Goal: Transaction & Acquisition: Book appointment/travel/reservation

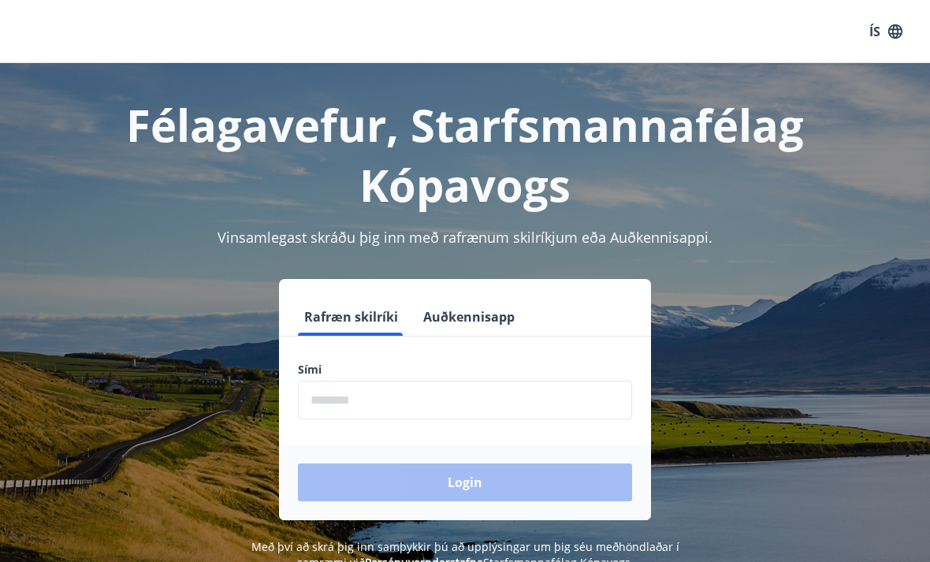
click at [318, 403] on input "phone" at bounding box center [465, 400] width 334 height 39
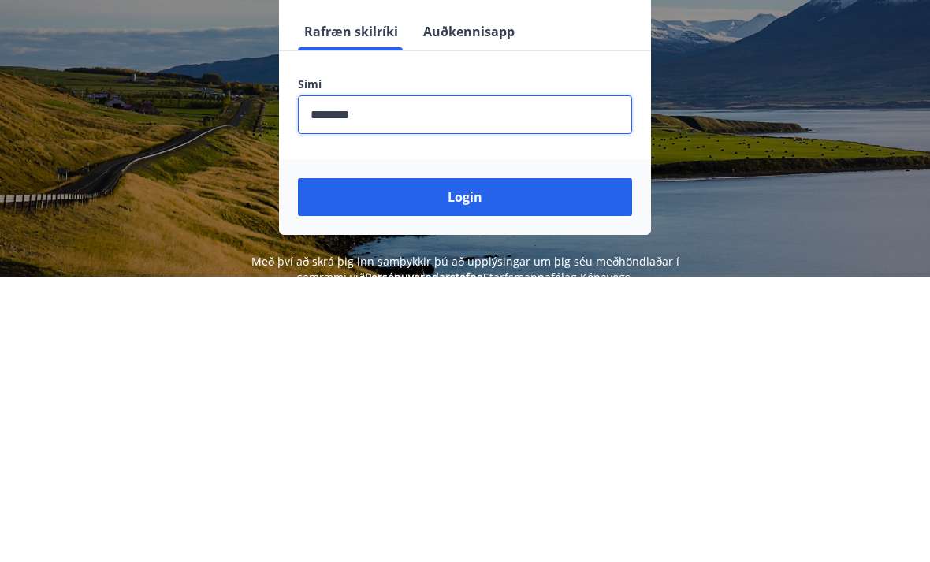
type input "********"
click at [363, 463] on button "Login" at bounding box center [465, 482] width 334 height 38
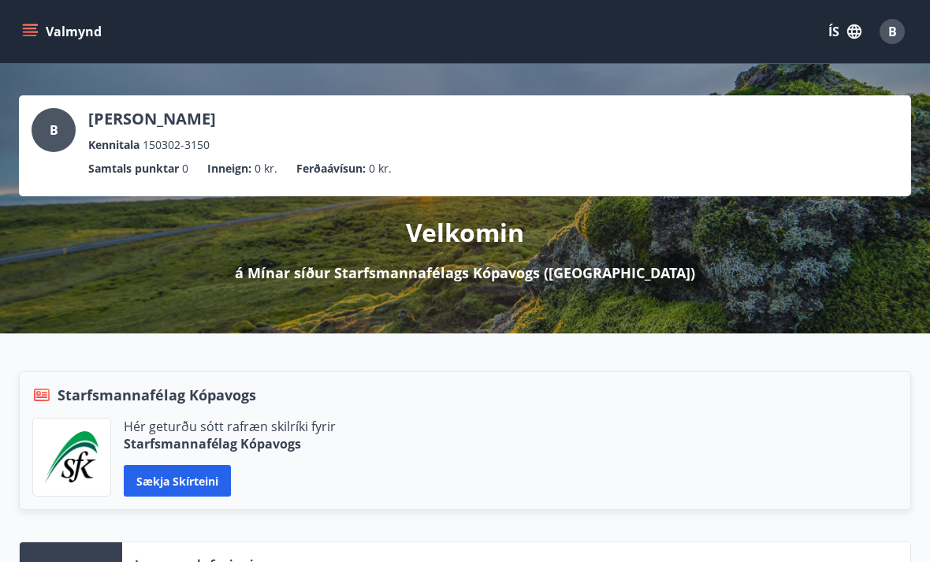
click at [85, 54] on div "Valmynd ÍS B" at bounding box center [465, 31] width 930 height 63
click at [83, 32] on button "Valmynd" at bounding box center [63, 31] width 89 height 28
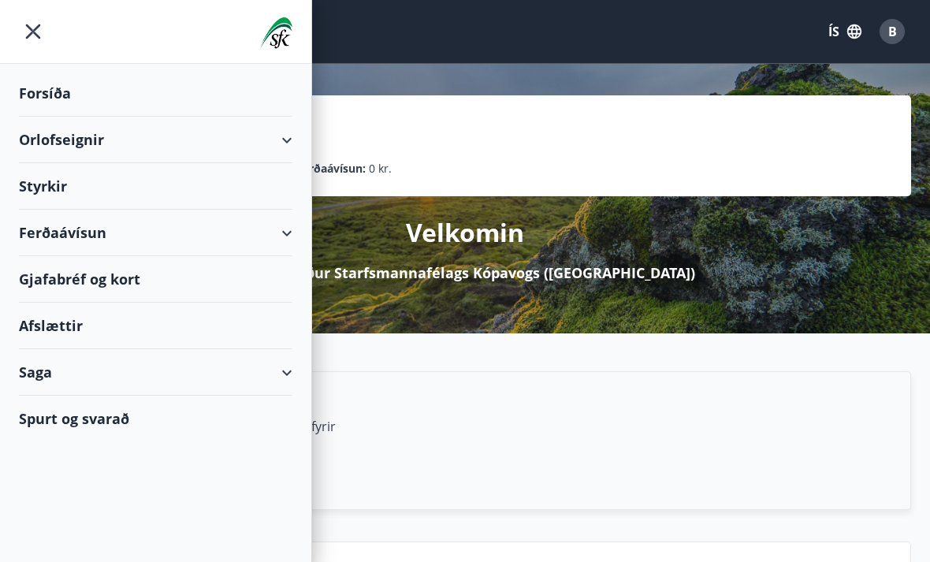
click at [132, 128] on div "Orlofseignir" at bounding box center [155, 140] width 273 height 46
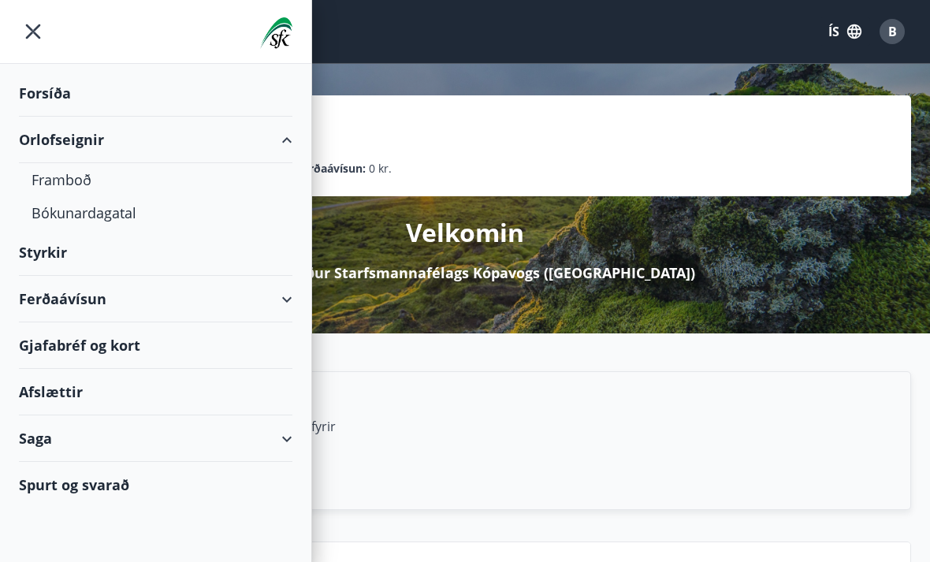
click at [71, 172] on div "Framboð" at bounding box center [156, 179] width 248 height 33
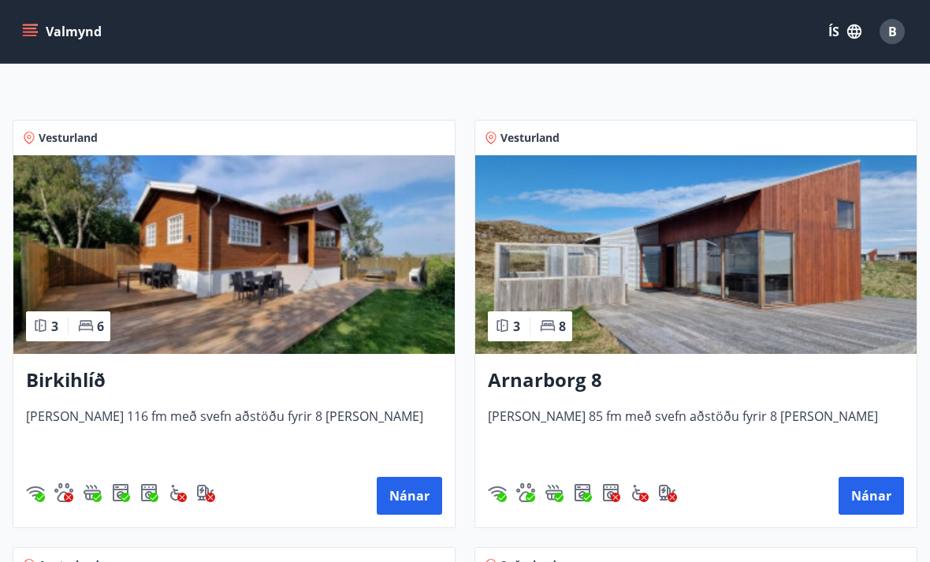
scroll to position [229, 0]
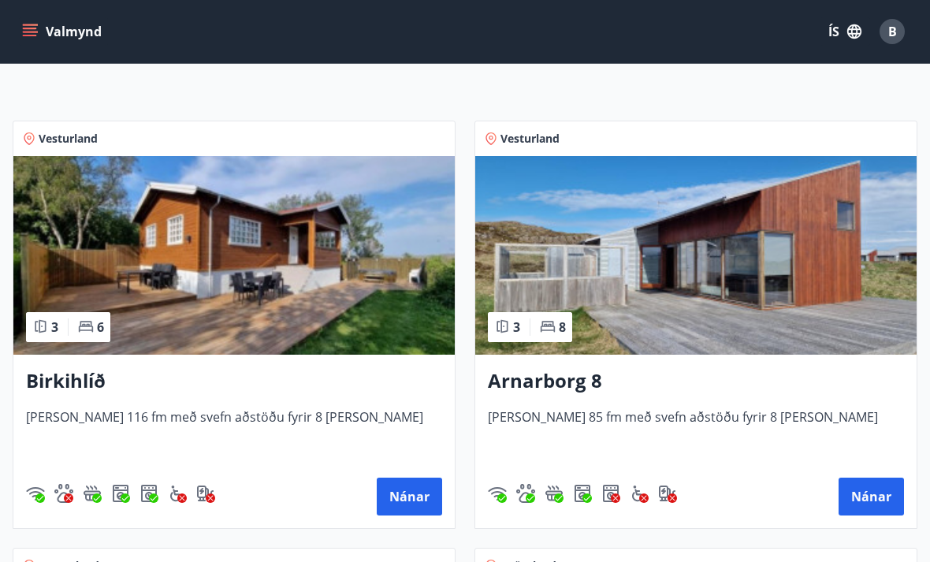
click at [510, 203] on img at bounding box center [695, 255] width 441 height 199
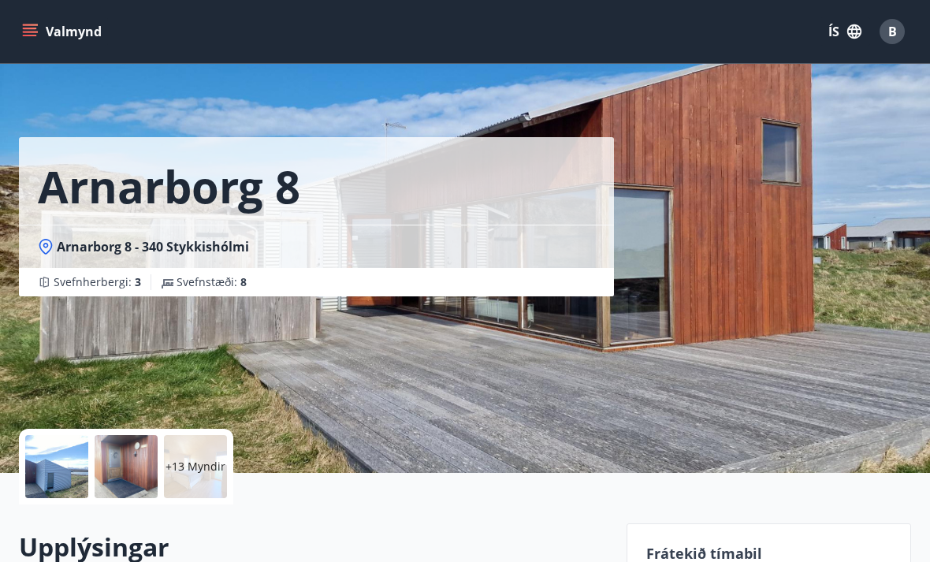
click at [187, 470] on p "+13 Myndir" at bounding box center [195, 467] width 60 height 16
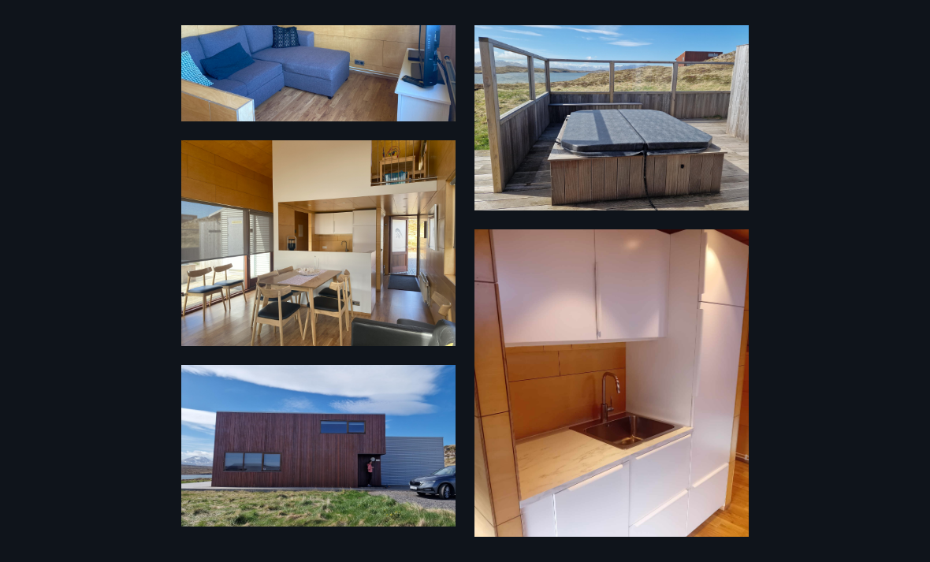
scroll to position [1169, 0]
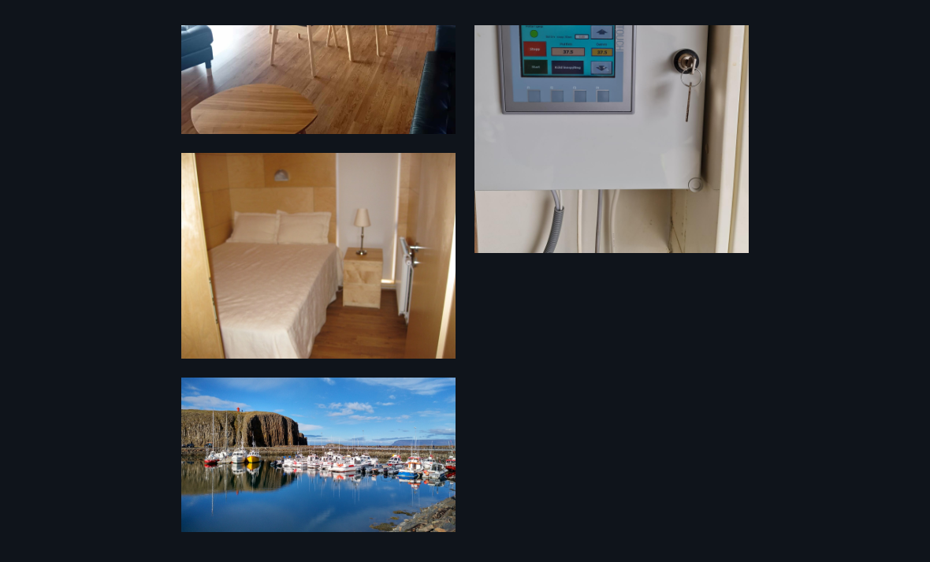
click at [24, 366] on div "19 Myndir" at bounding box center [465, 280] width 930 height 511
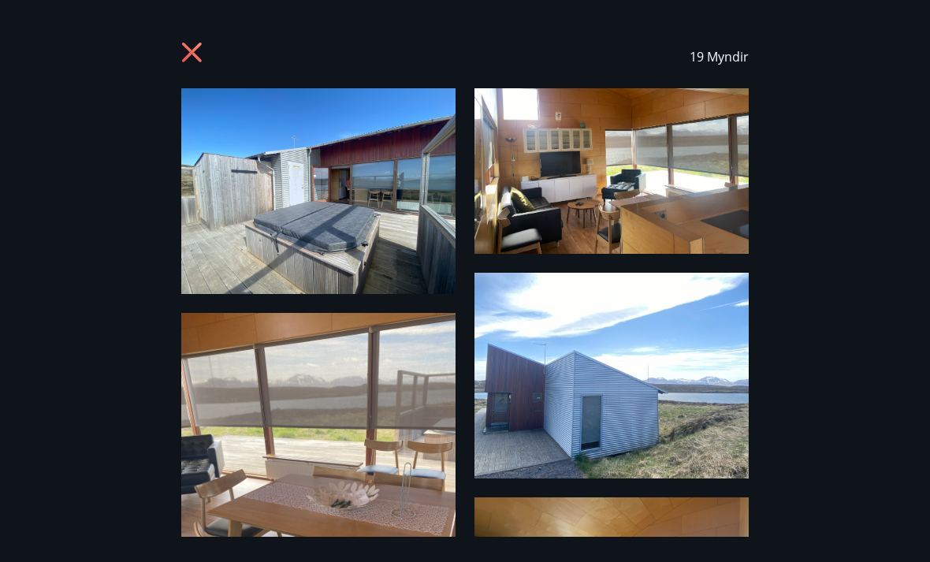
scroll to position [0, 0]
click at [188, 43] on icon at bounding box center [193, 54] width 25 height 25
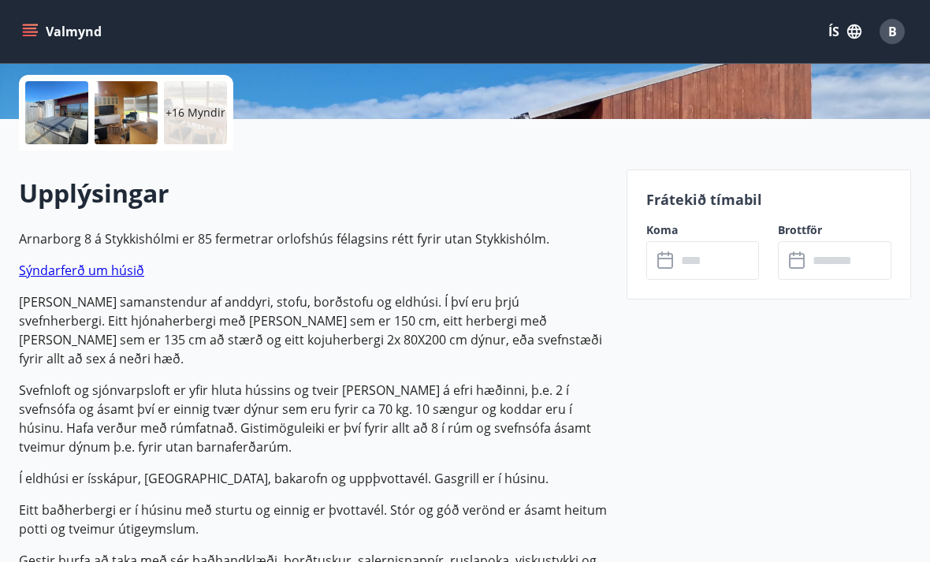
scroll to position [361, 0]
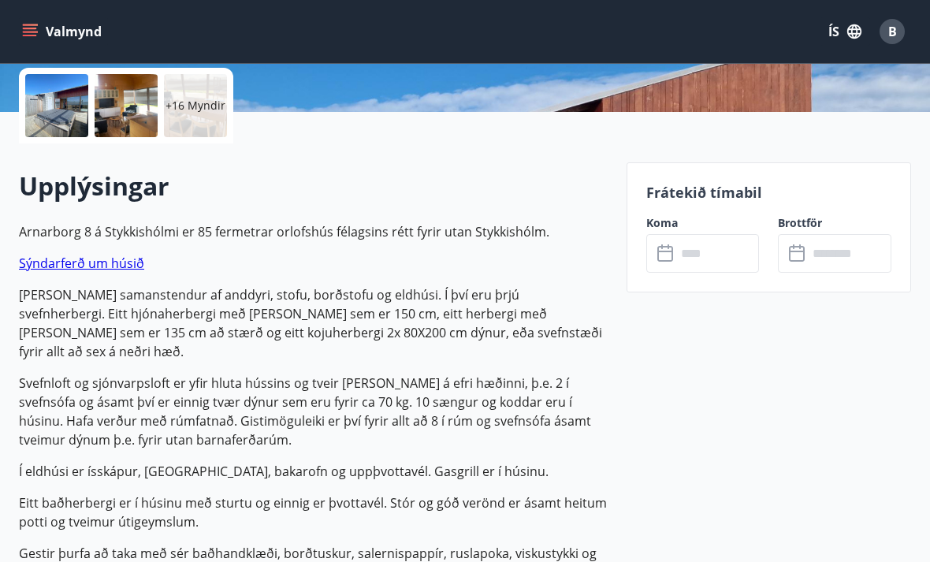
click at [680, 254] on input "text" at bounding box center [718, 253] width 84 height 39
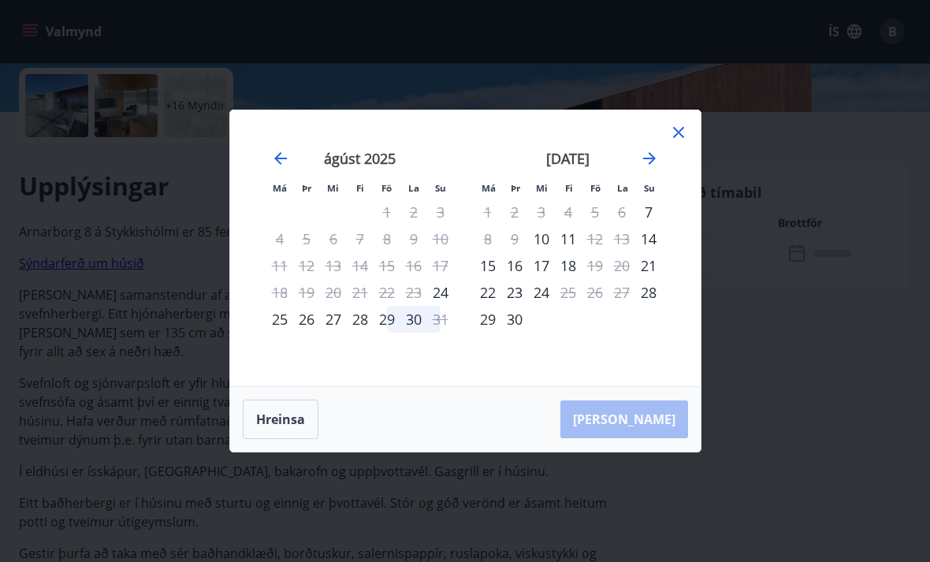
click at [657, 168] on icon "Move forward to switch to the next month." at bounding box center [649, 158] width 19 height 19
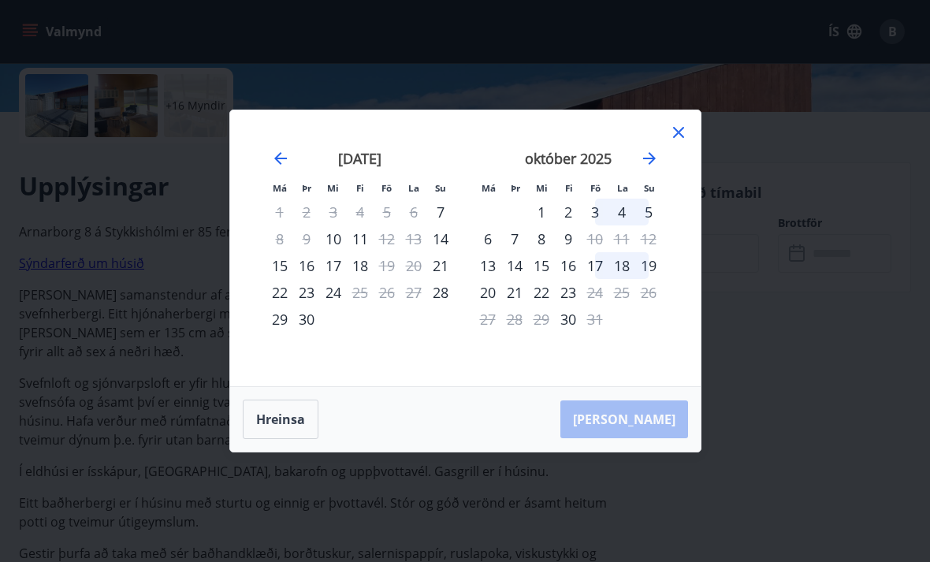
click at [652, 168] on icon "Move forward to switch to the next month." at bounding box center [649, 158] width 19 height 19
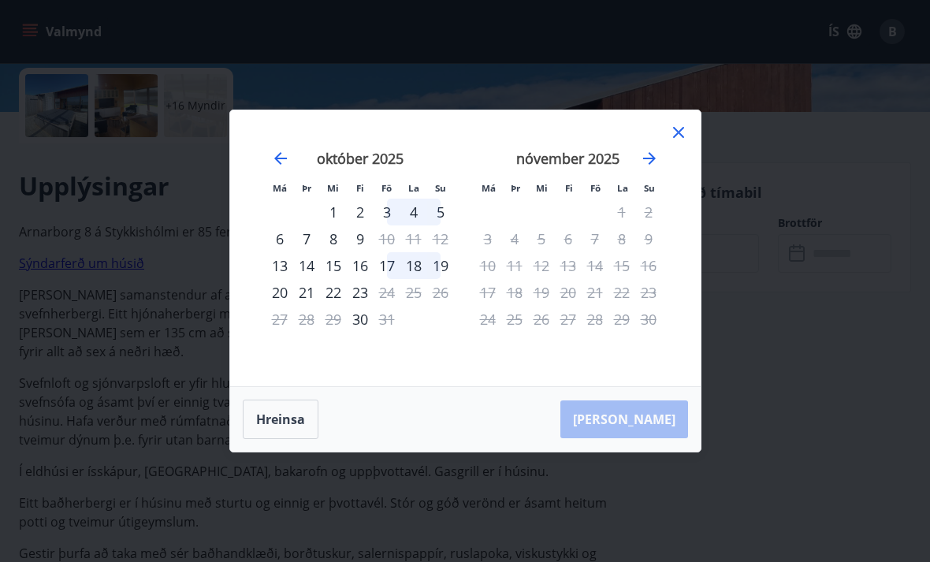
click at [280, 279] on div "13" at bounding box center [279, 265] width 27 height 27
click at [448, 252] on div "12" at bounding box center [440, 238] width 27 height 27
click at [444, 279] on div "19" at bounding box center [440, 265] width 27 height 27
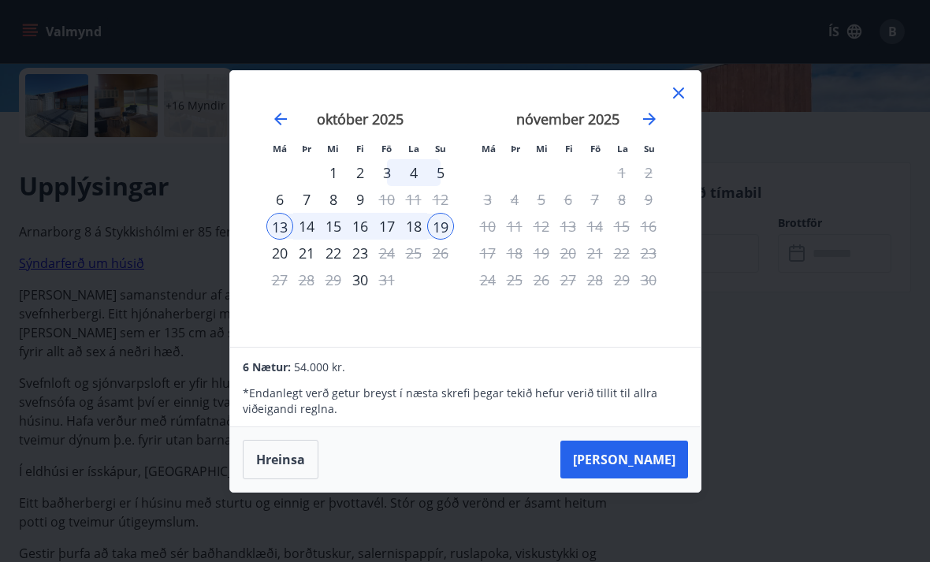
click at [637, 478] on button "Taka Frá" at bounding box center [624, 459] width 128 height 38
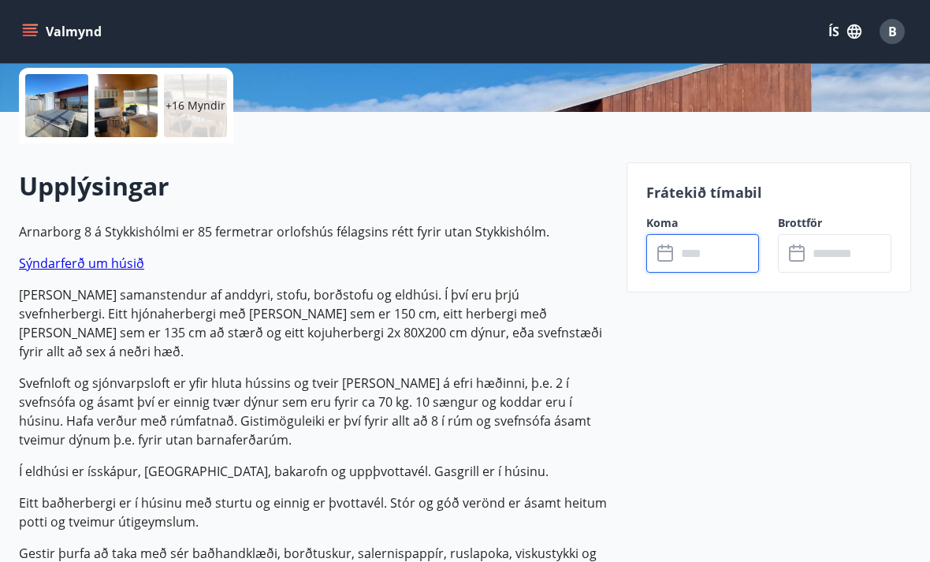
type input "******"
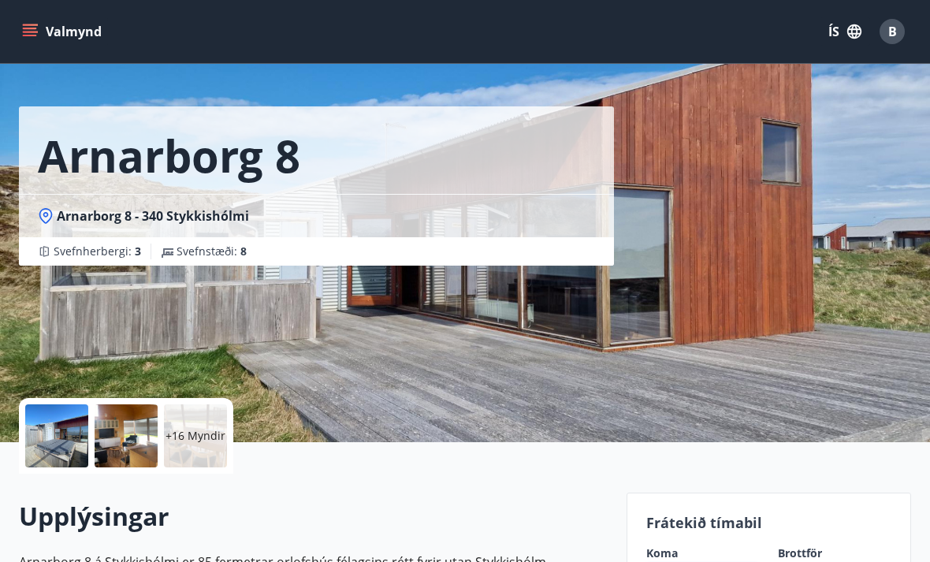
scroll to position [0, 0]
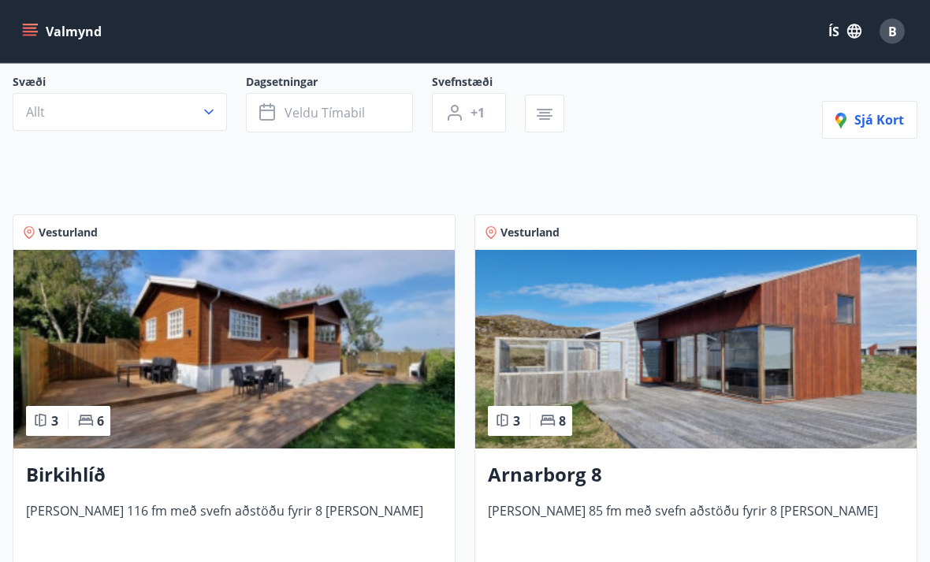
scroll to position [136, 0]
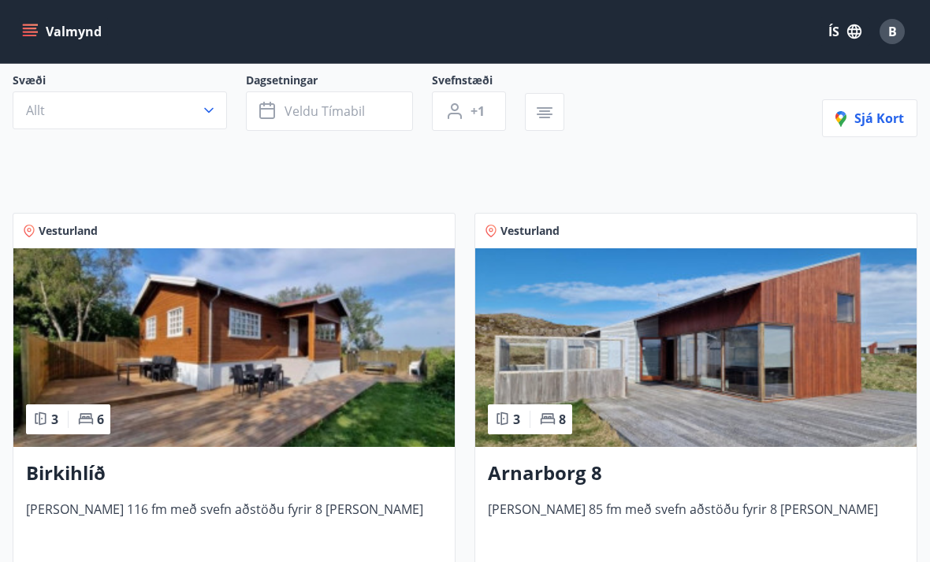
click at [95, 473] on h3 "Birkihlíð" at bounding box center [234, 473] width 416 height 28
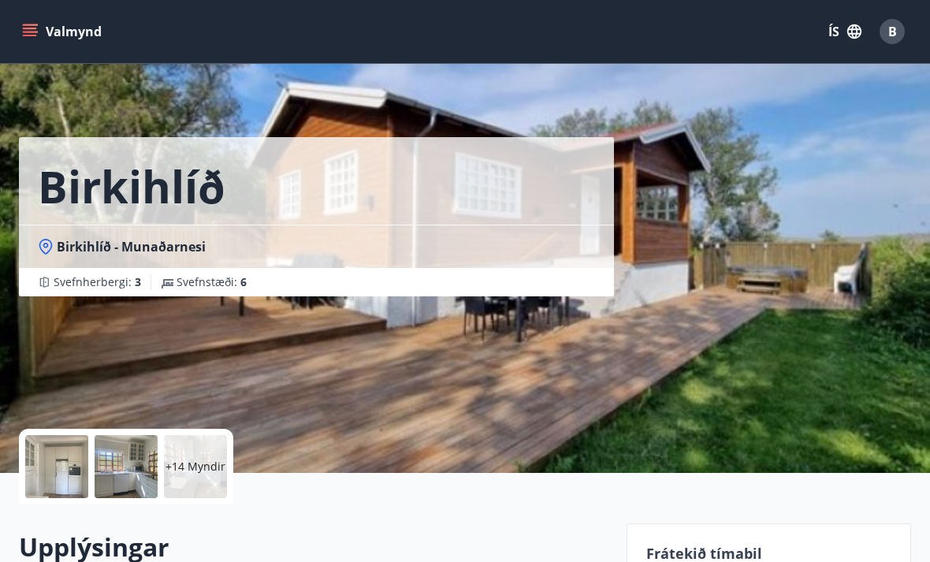
click at [183, 461] on p "+14 Myndir" at bounding box center [195, 467] width 60 height 16
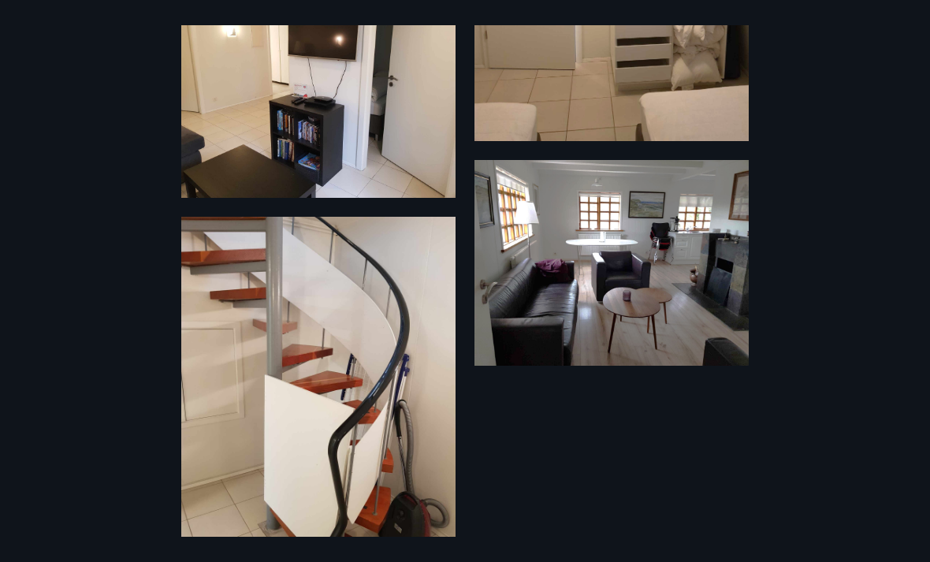
click at [50, 363] on div "20 Myndir" at bounding box center [465, 280] width 930 height 511
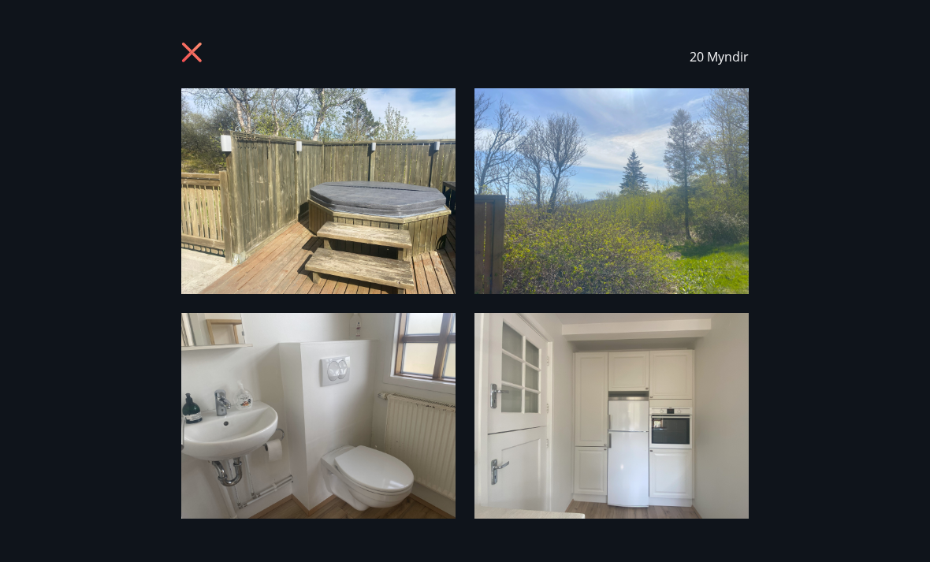
click at [203, 51] on icon at bounding box center [193, 54] width 25 height 25
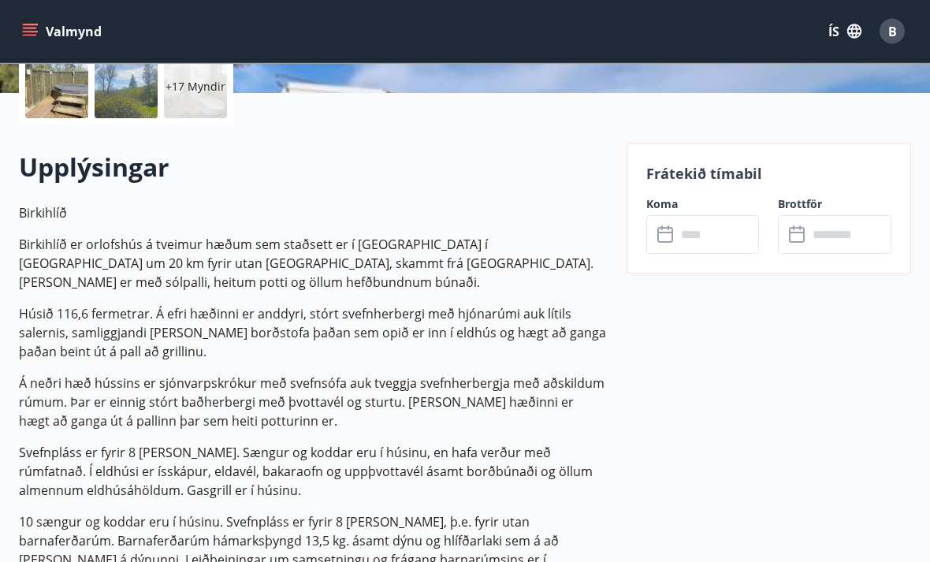
scroll to position [380, 0]
click at [670, 234] on icon at bounding box center [666, 234] width 19 height 19
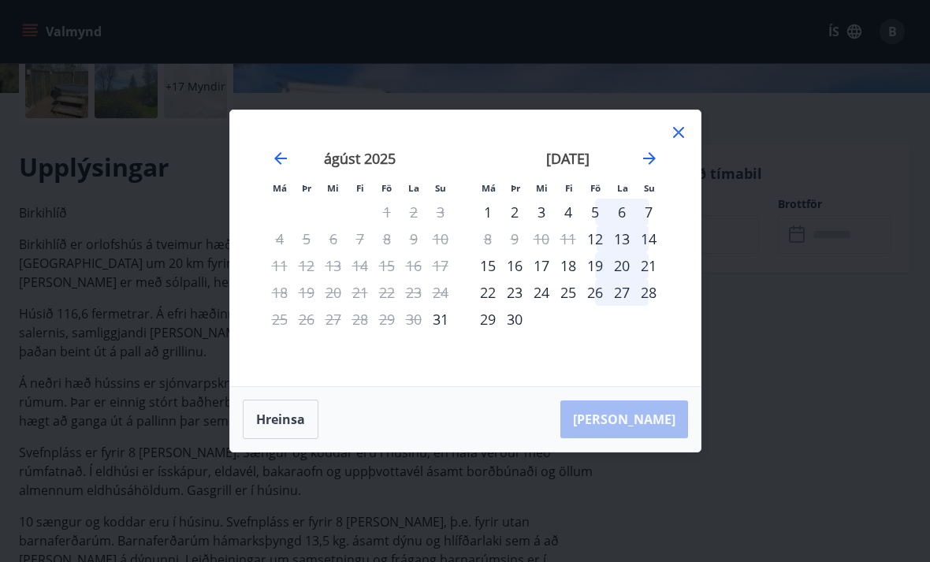
click at [635, 179] on div "september 2025" at bounding box center [568, 163] width 188 height 69
click at [645, 168] on icon "Move forward to switch to the next month." at bounding box center [649, 158] width 19 height 19
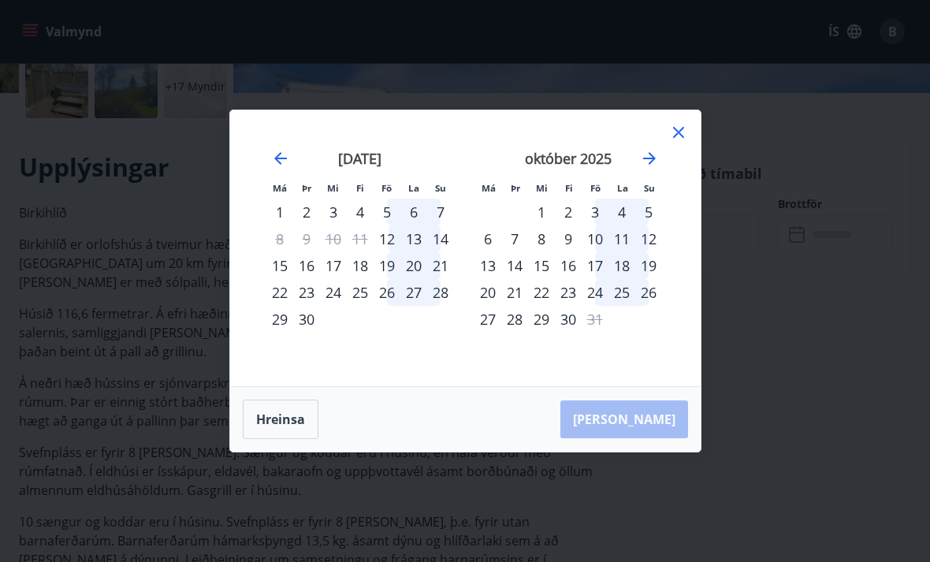
click at [648, 165] on icon "Move forward to switch to the next month." at bounding box center [649, 158] width 13 height 13
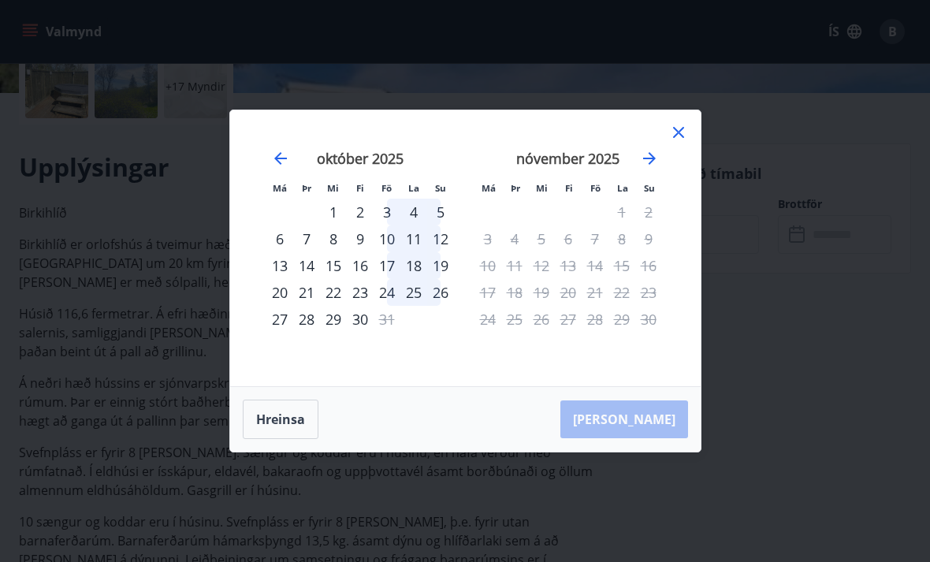
click at [280, 306] on div "20" at bounding box center [279, 292] width 27 height 27
click at [273, 306] on div "20" at bounding box center [279, 292] width 27 height 27
click at [442, 306] on div "26" at bounding box center [440, 292] width 27 height 27
click at [278, 279] on div "13" at bounding box center [279, 265] width 27 height 27
click at [281, 252] on div "6" at bounding box center [279, 238] width 27 height 27
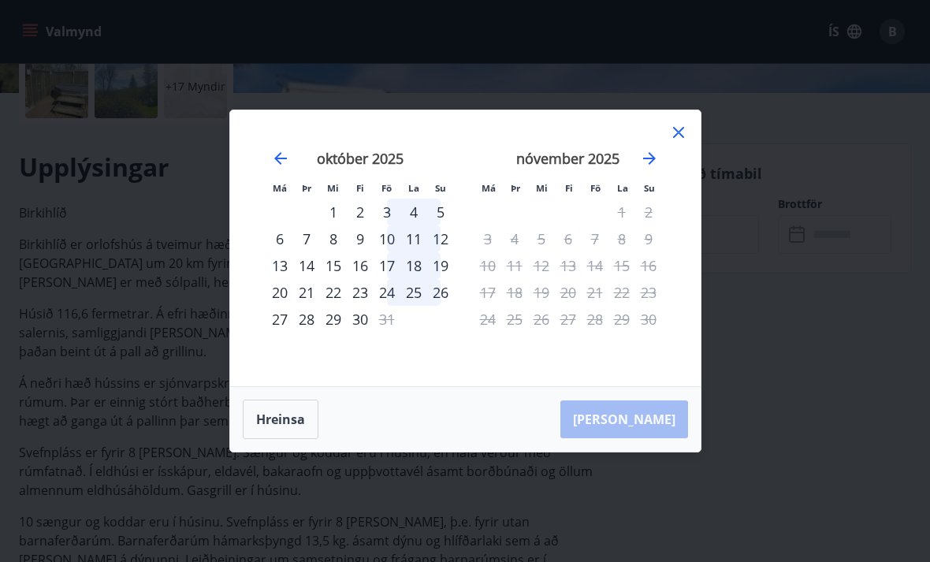
click at [268, 426] on button "Hreinsa" at bounding box center [281, 419] width 76 height 39
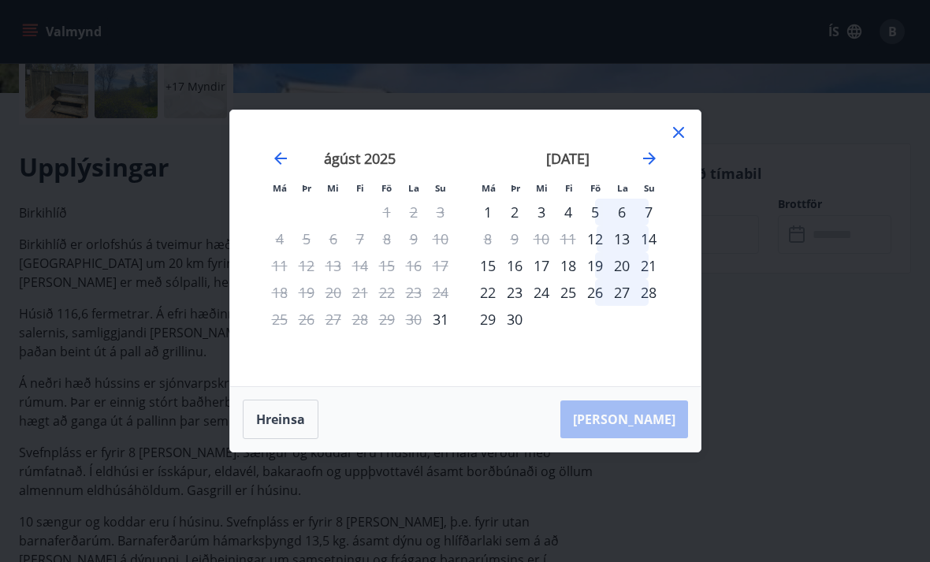
click at [479, 306] on div "22" at bounding box center [487, 292] width 27 height 27
click at [641, 306] on div "28" at bounding box center [648, 292] width 27 height 27
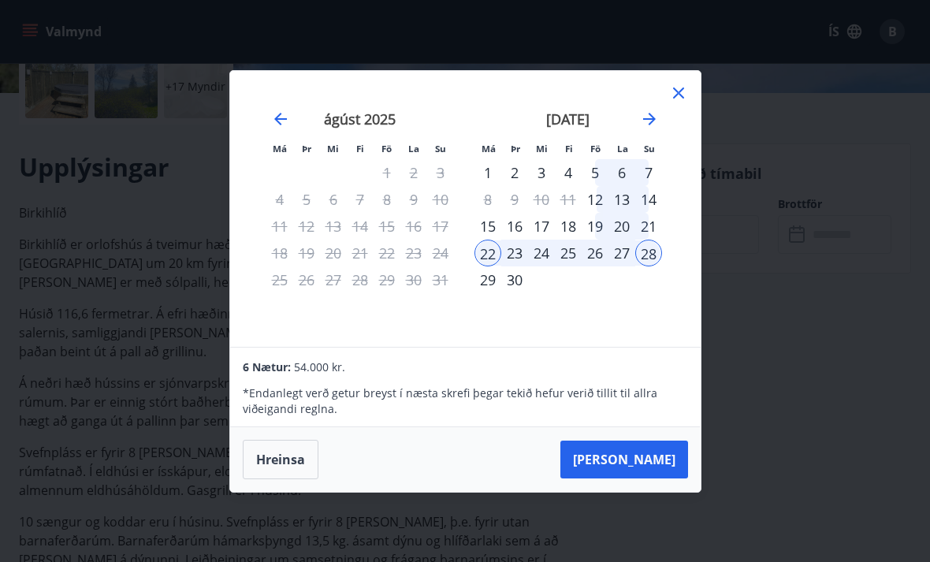
click at [625, 470] on button "Taka Frá" at bounding box center [624, 459] width 128 height 38
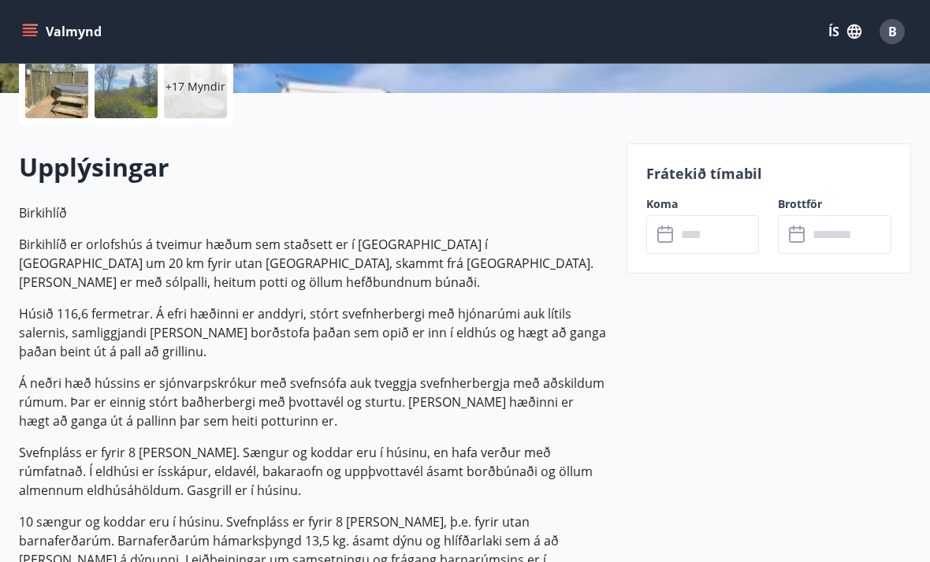
type input "******"
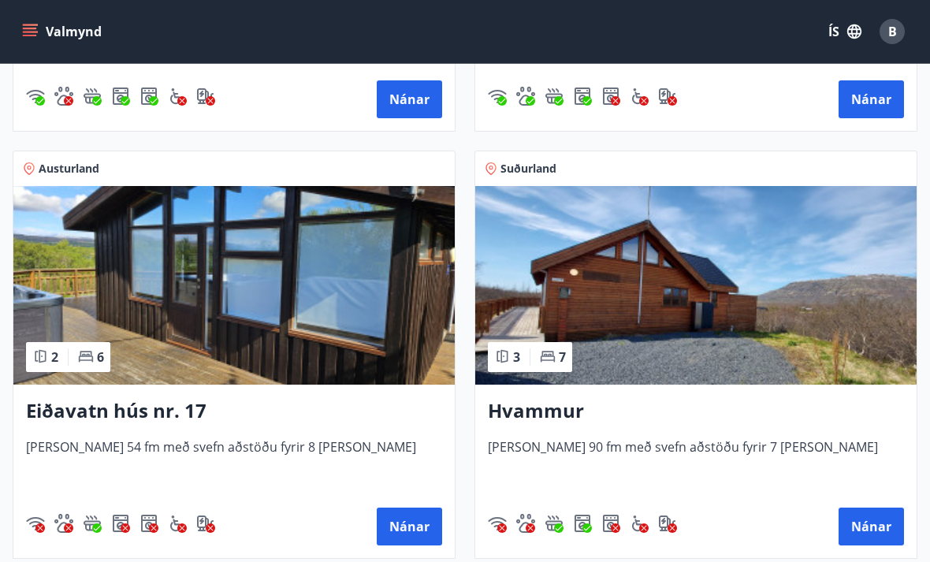
scroll to position [626, 0]
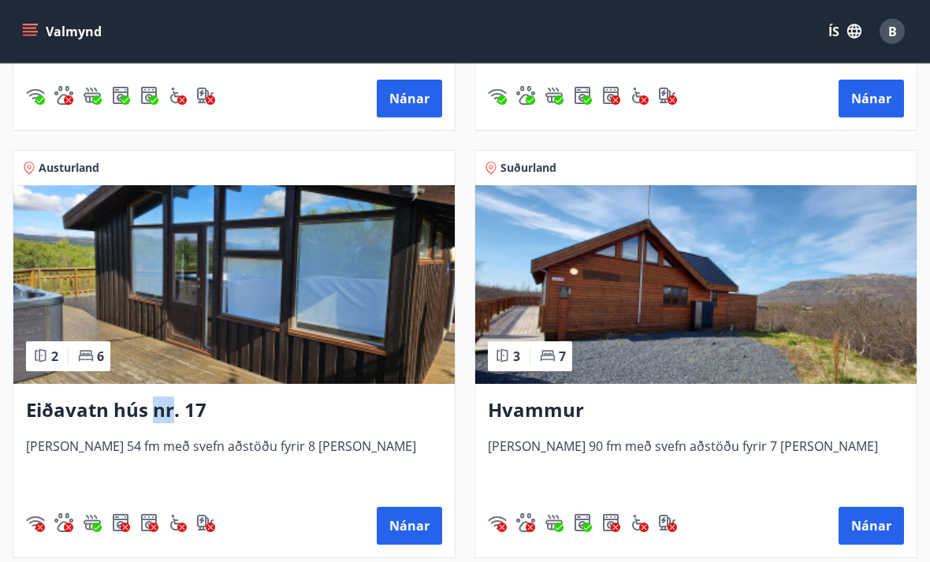
click at [143, 285] on img at bounding box center [233, 285] width 441 height 199
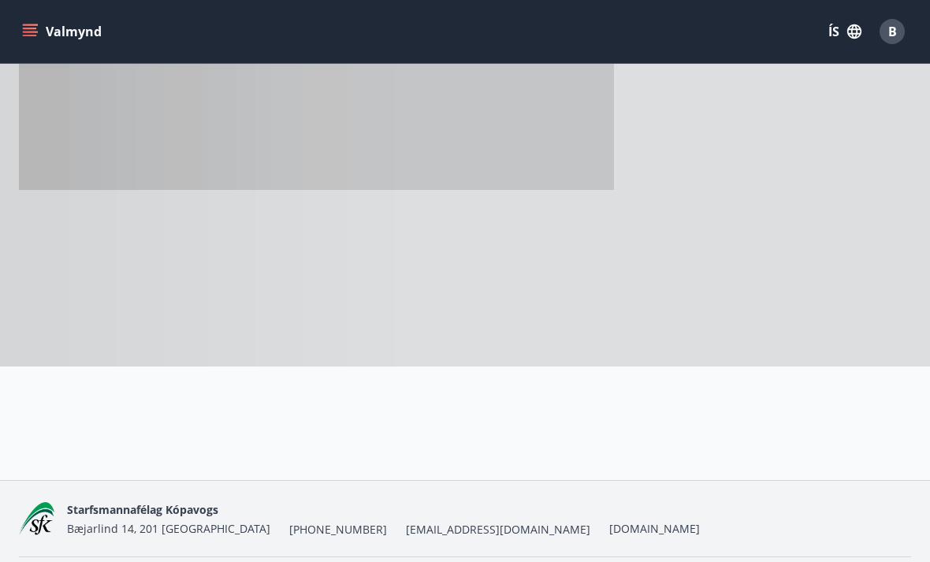
click at [142, 285] on div at bounding box center [316, 130] width 595 height 473
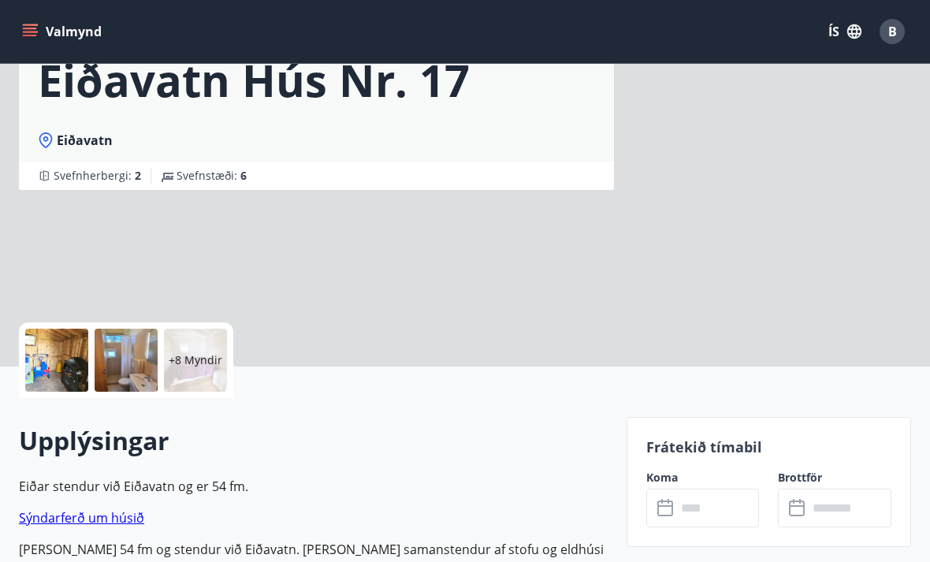
scroll to position [0, 0]
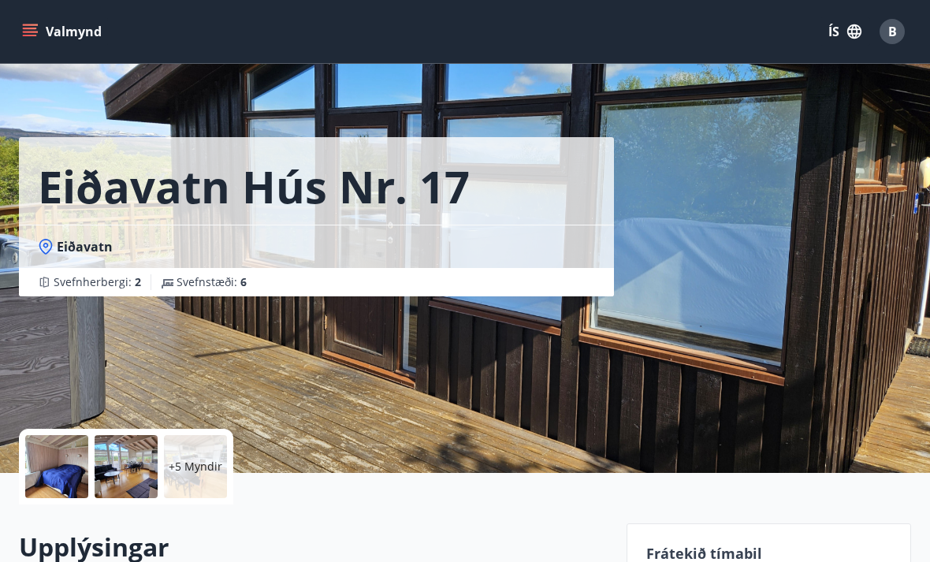
click at [173, 445] on div "+5 Myndir" at bounding box center [195, 466] width 63 height 63
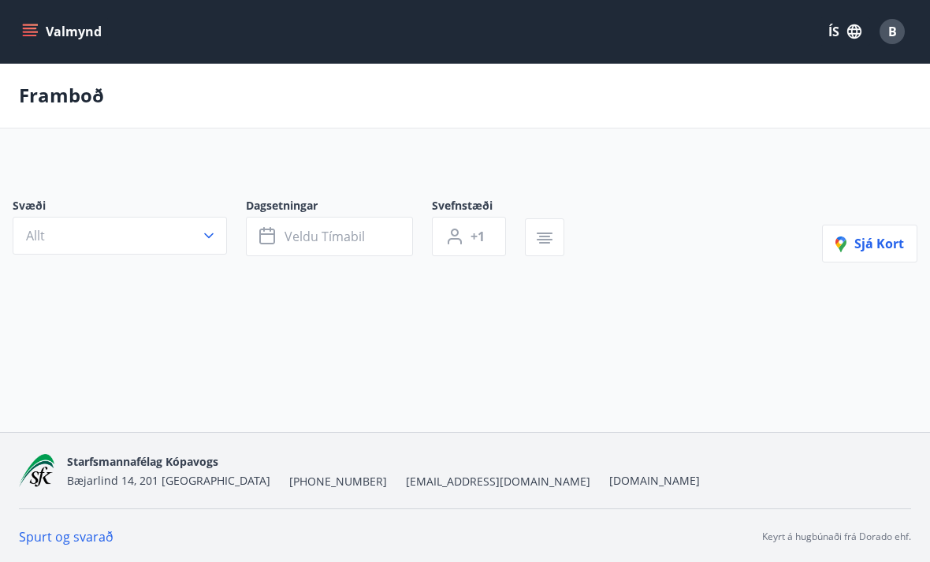
scroll to position [50, 0]
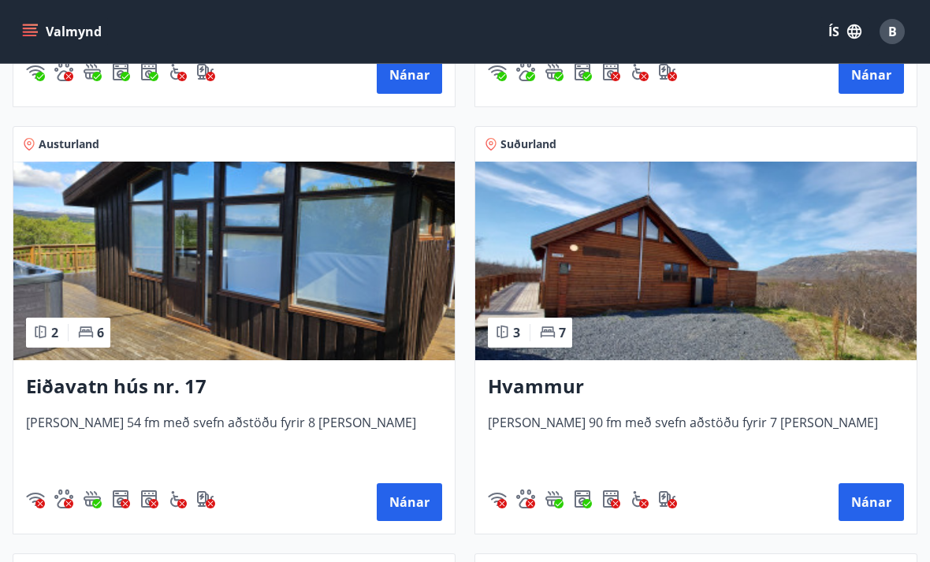
click at [496, 384] on h3 "Hvammur" at bounding box center [696, 387] width 416 height 28
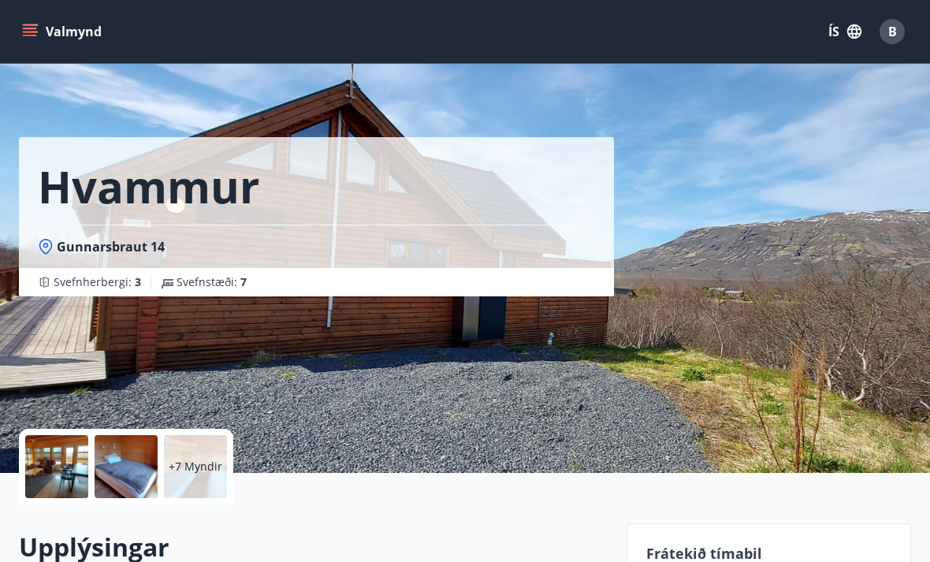
click at [188, 448] on div "+7 Myndir" at bounding box center [195, 466] width 63 height 63
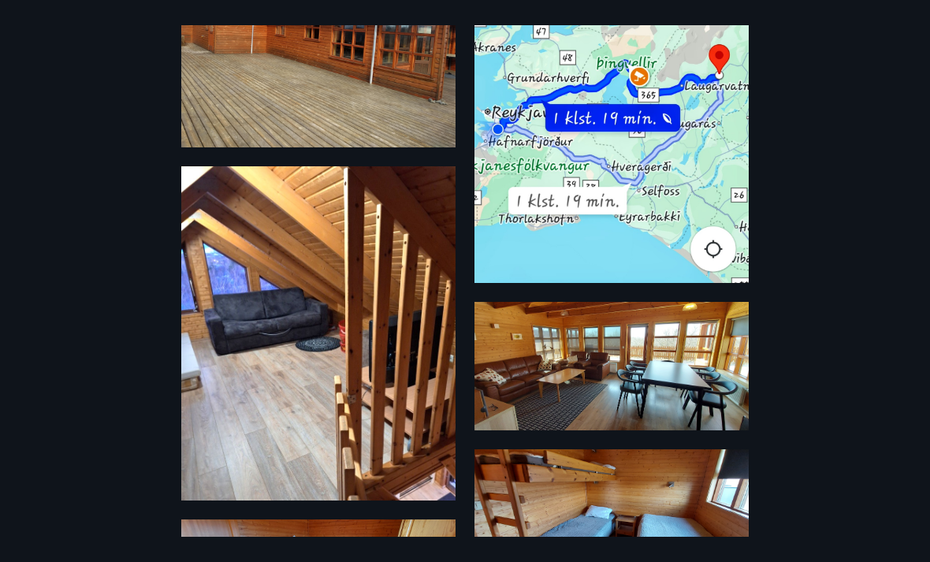
scroll to position [132, 0]
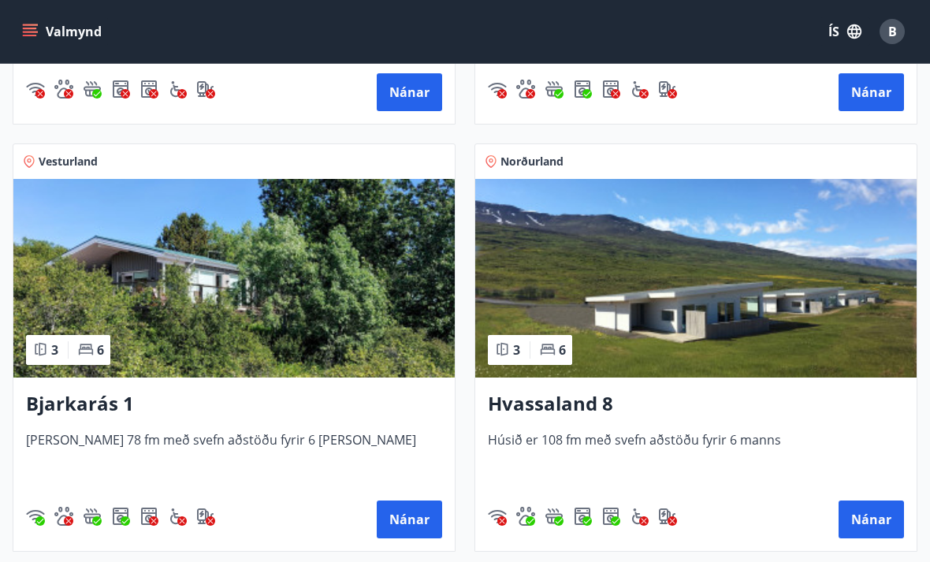
scroll to position [1124, 0]
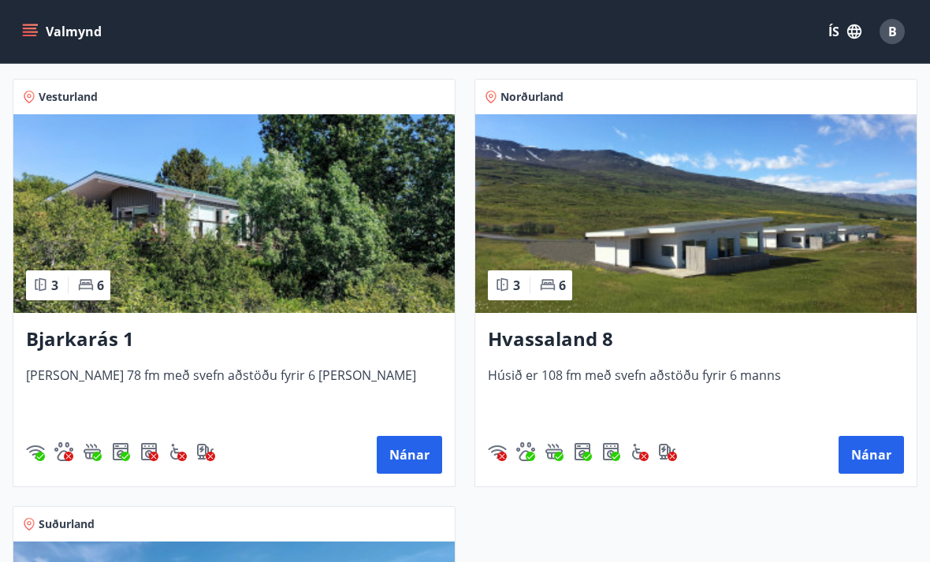
click at [90, 333] on h3 "Bjarkarás 1" at bounding box center [234, 339] width 416 height 28
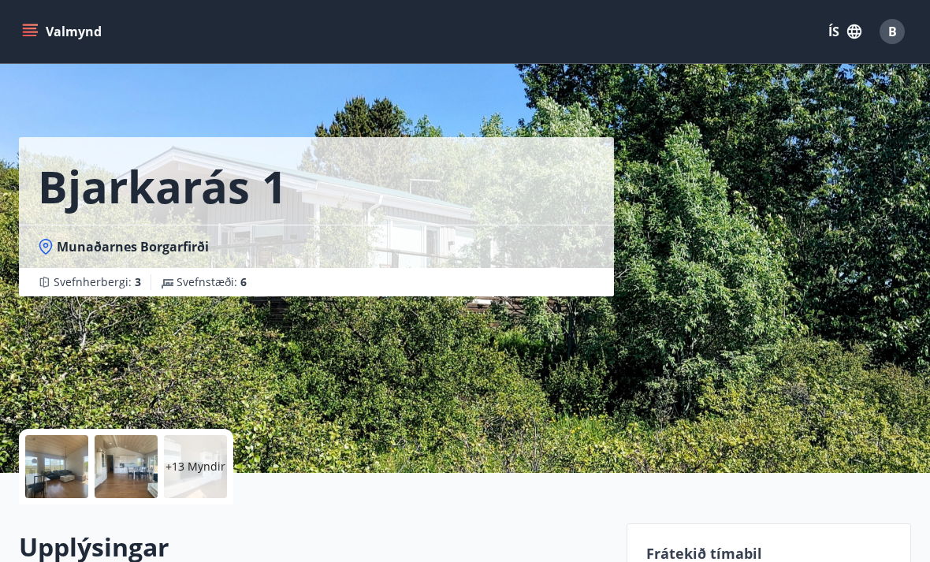
click at [151, 445] on div at bounding box center [126, 466] width 63 height 63
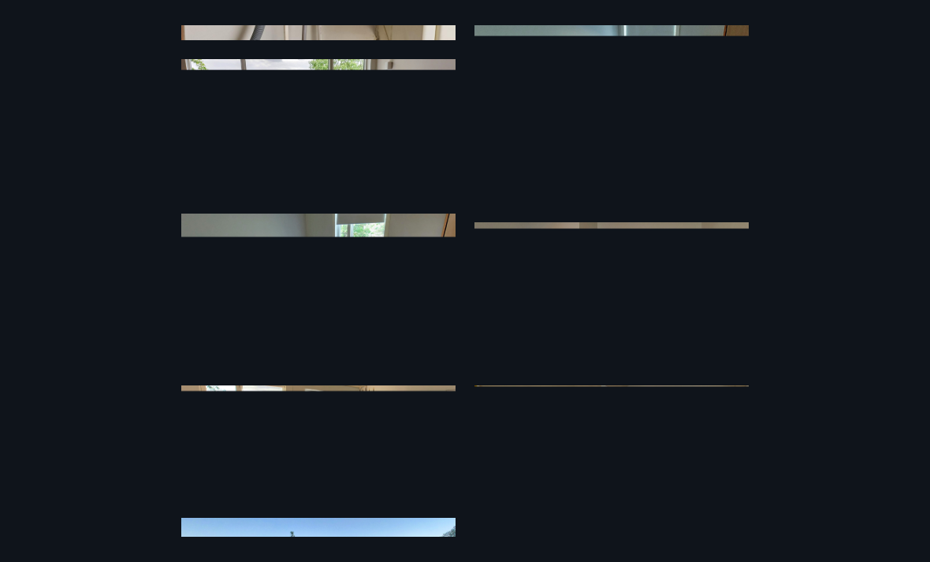
scroll to position [1507, 0]
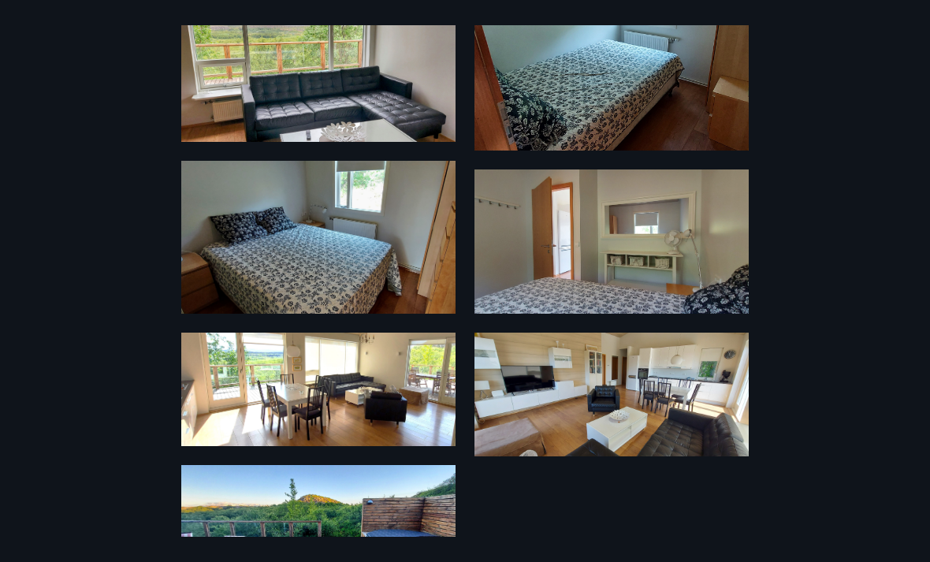
click at [111, 79] on div "19 Myndir" at bounding box center [465, 280] width 930 height 511
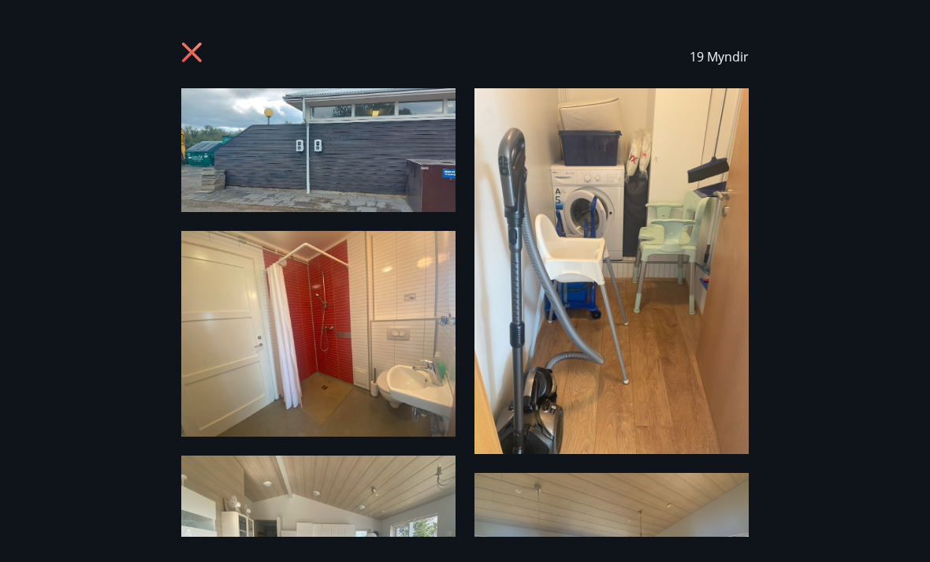
scroll to position [0, 0]
click at [187, 43] on icon at bounding box center [193, 54] width 25 height 25
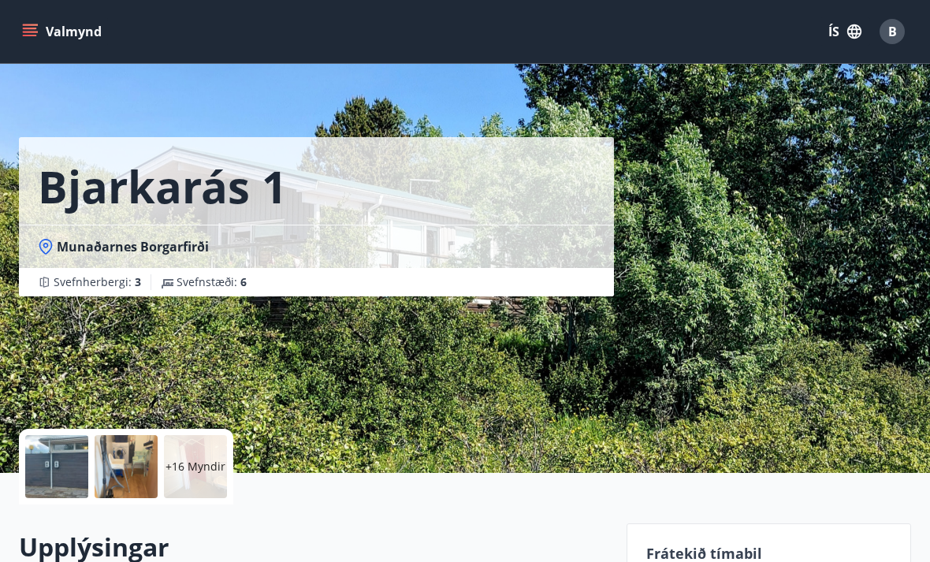
click at [80, 468] on div at bounding box center [56, 466] width 63 height 63
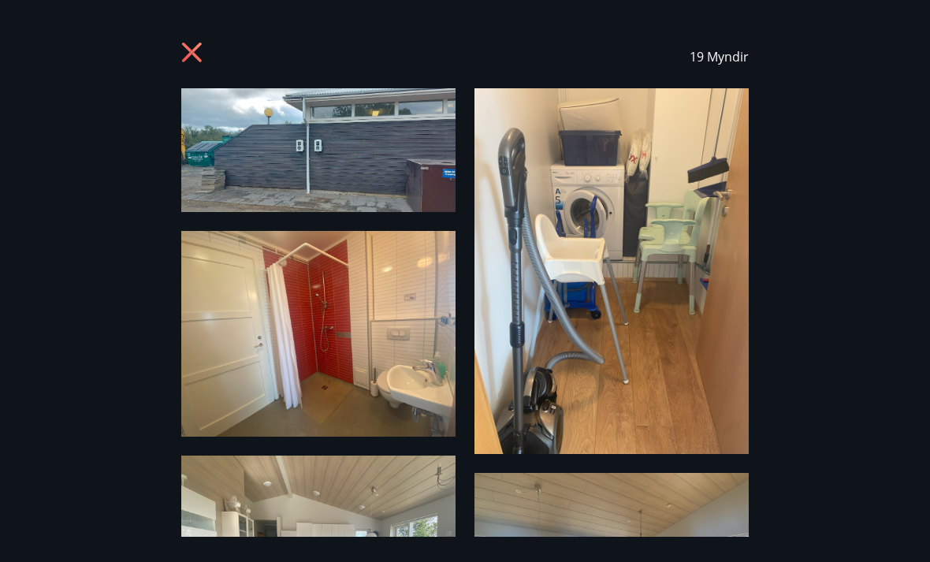
click at [169, 55] on div "19 Myndir" at bounding box center [465, 56] width 892 height 63
click at [191, 59] on icon at bounding box center [193, 54] width 25 height 25
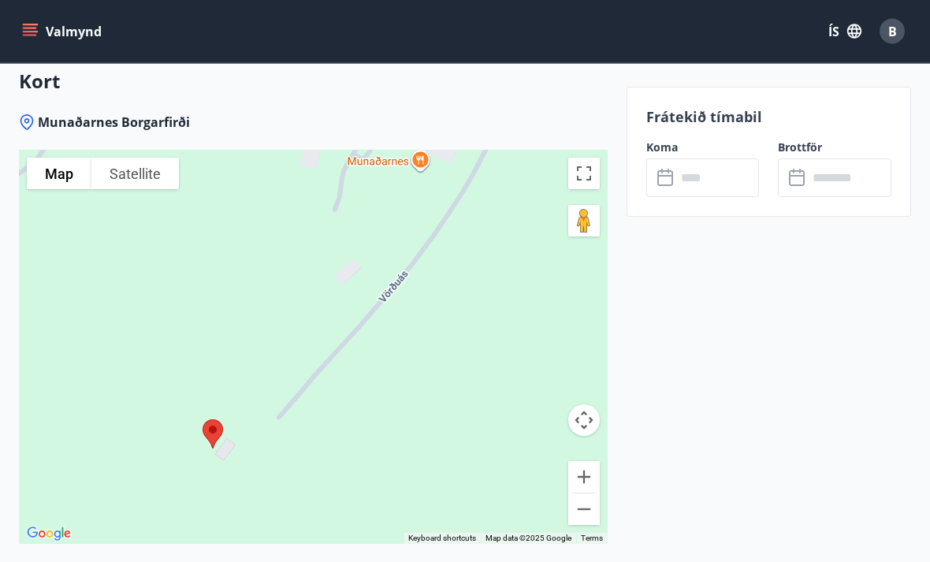
scroll to position [2919, 0]
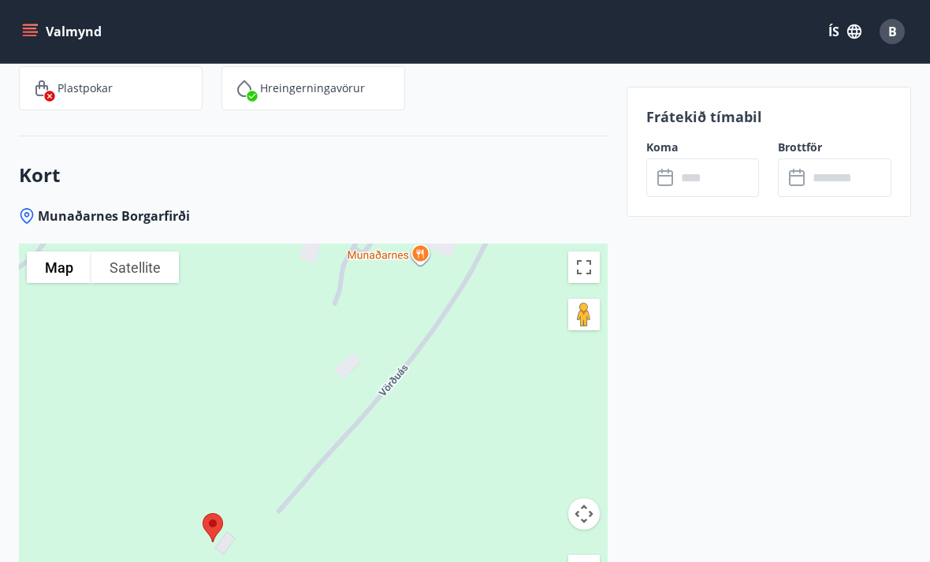
click at [676, 166] on input "text" at bounding box center [718, 177] width 84 height 39
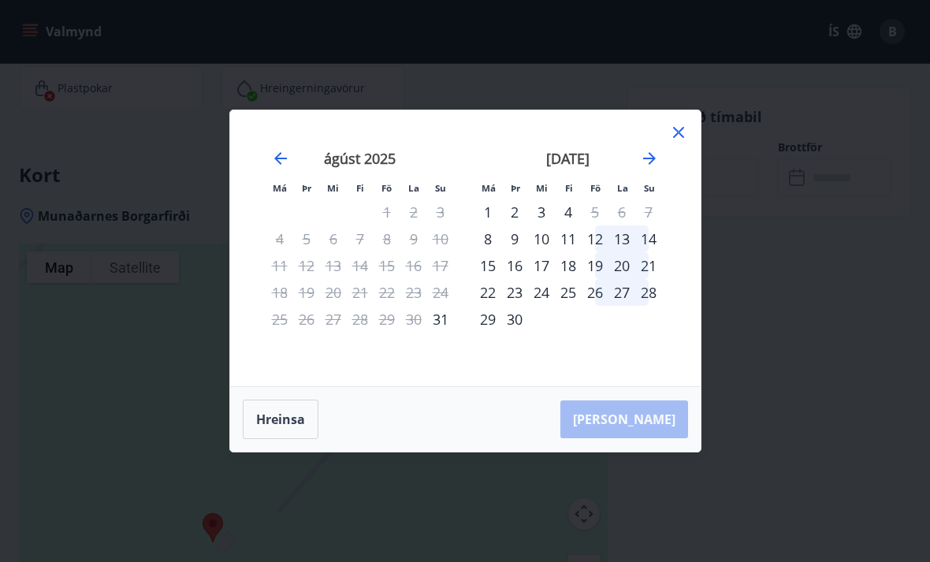
click at [648, 168] on icon "Move forward to switch to the next month." at bounding box center [649, 158] width 19 height 19
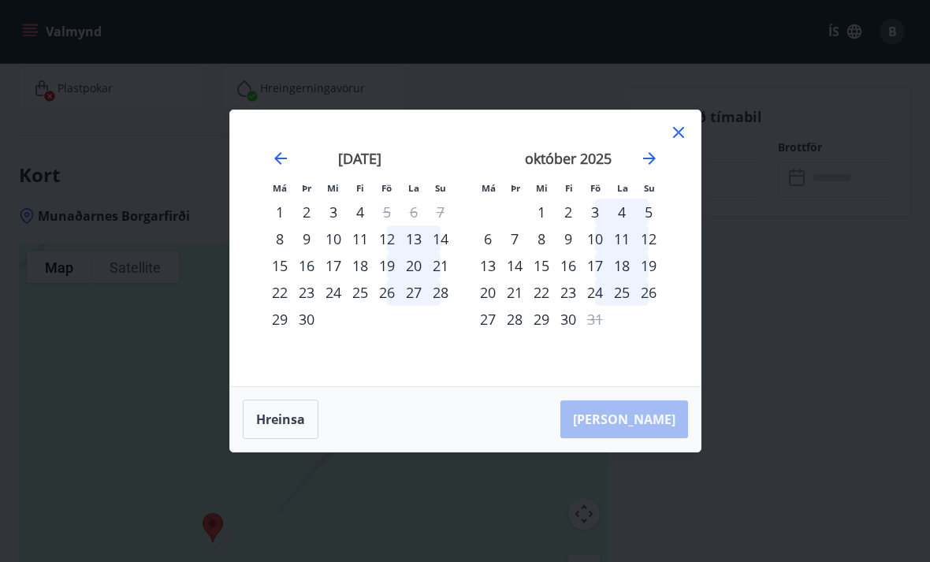
click at [480, 306] on div "20" at bounding box center [487, 292] width 27 height 27
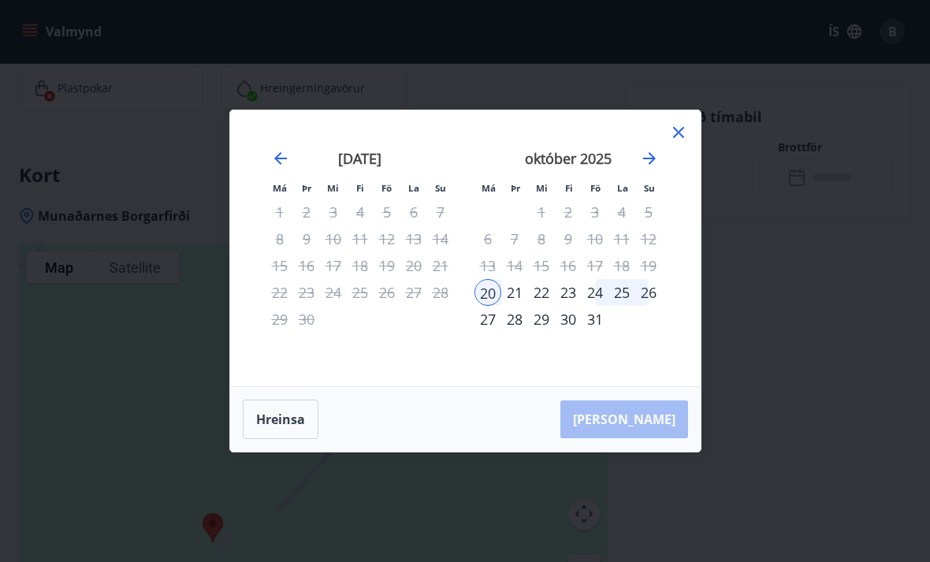
click at [639, 279] on div "19" at bounding box center [648, 265] width 27 height 27
click at [648, 279] on div "19" at bounding box center [648, 265] width 27 height 27
click at [641, 306] on div "26" at bounding box center [648, 292] width 27 height 27
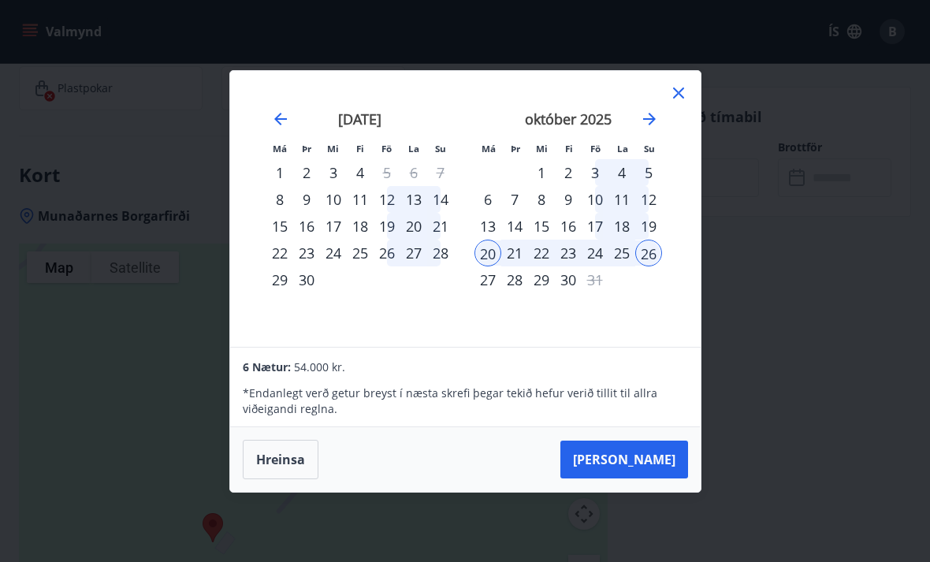
click at [616, 478] on button "Taka Frá" at bounding box center [624, 459] width 128 height 38
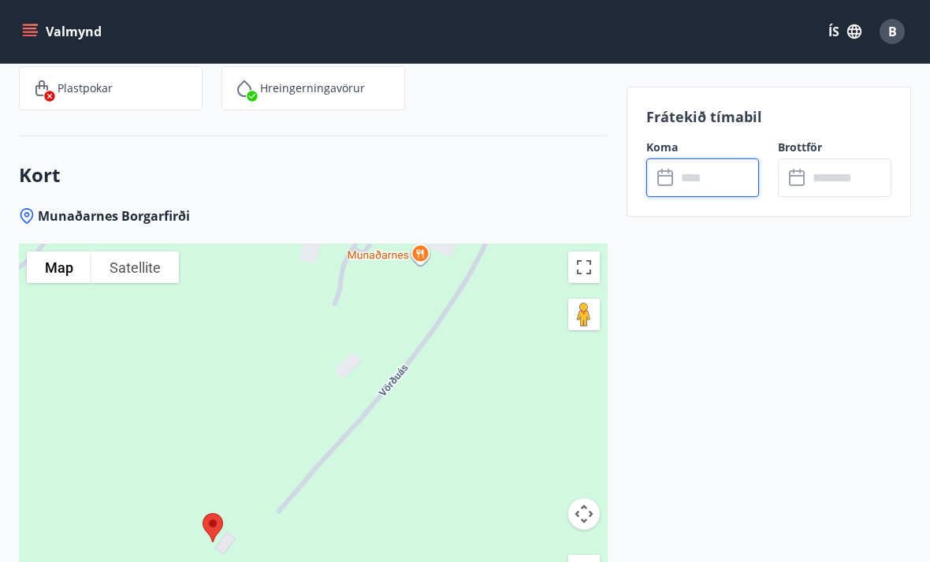
type input "******"
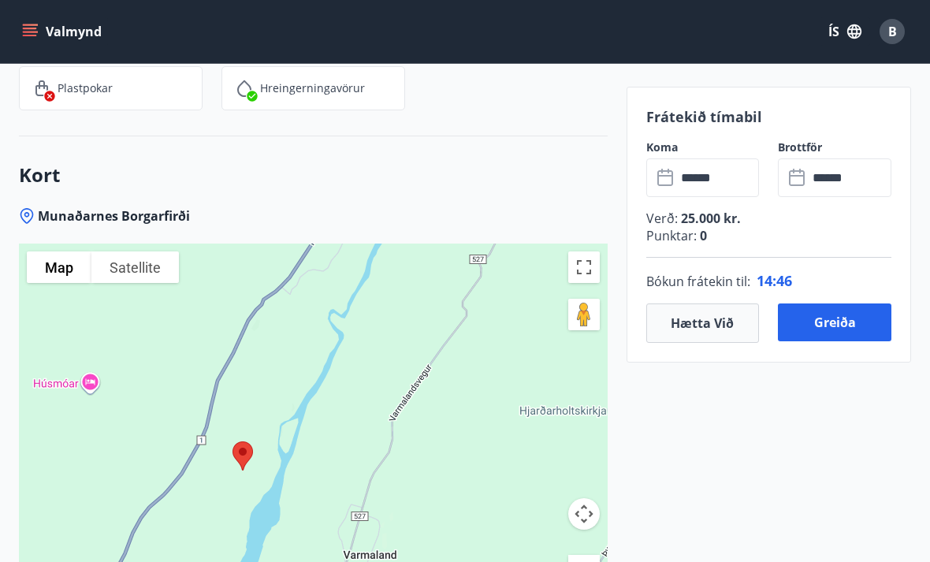
click at [837, 325] on button "Greiða" at bounding box center [834, 322] width 113 height 38
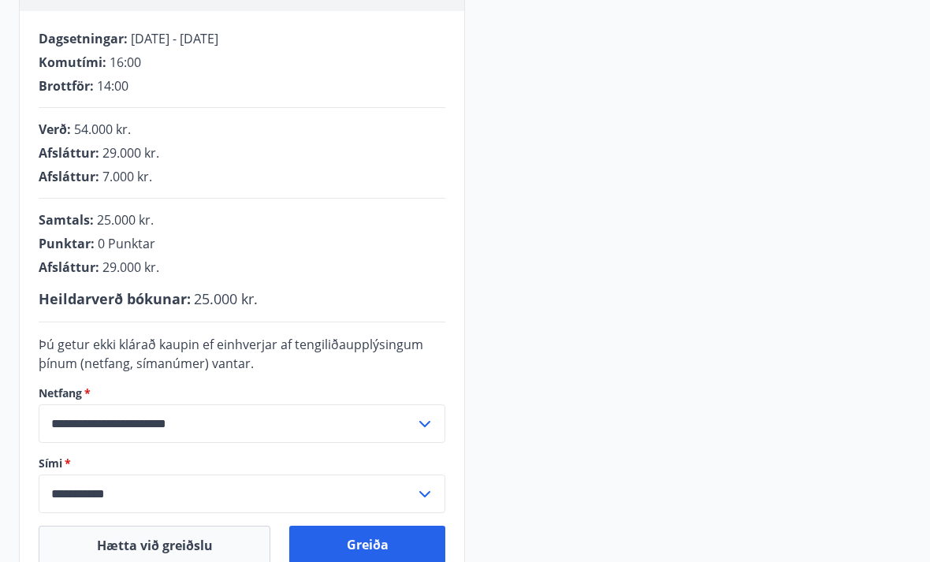
click at [80, 441] on input "**********" at bounding box center [227, 424] width 377 height 39
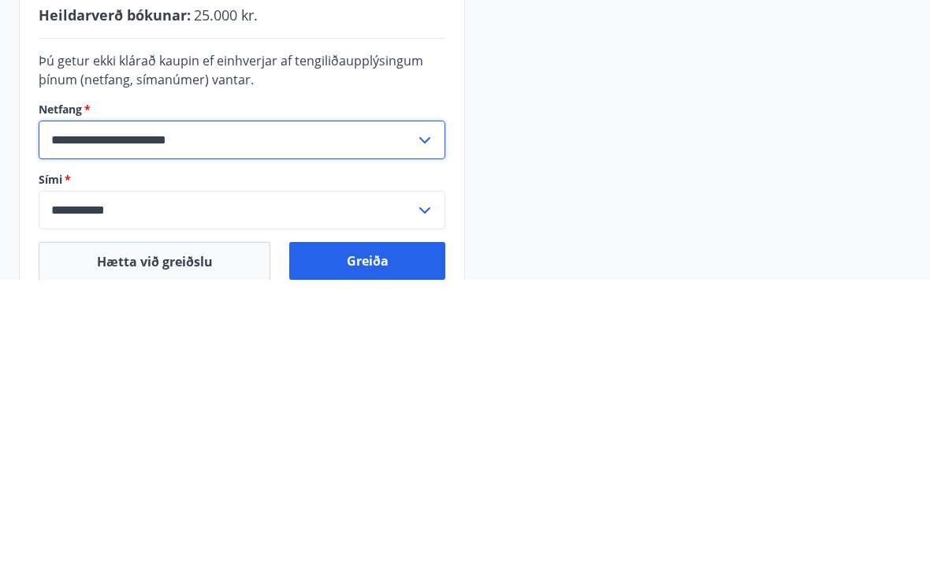
click at [3, 229] on div "**********" at bounding box center [465, 229] width 930 height 707
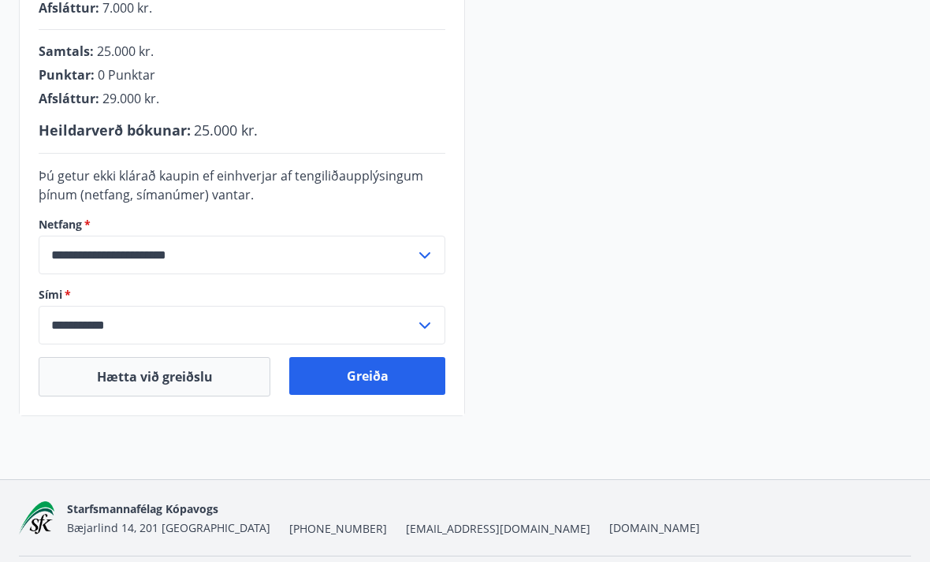
click at [340, 372] on button "Greiða" at bounding box center [367, 376] width 156 height 38
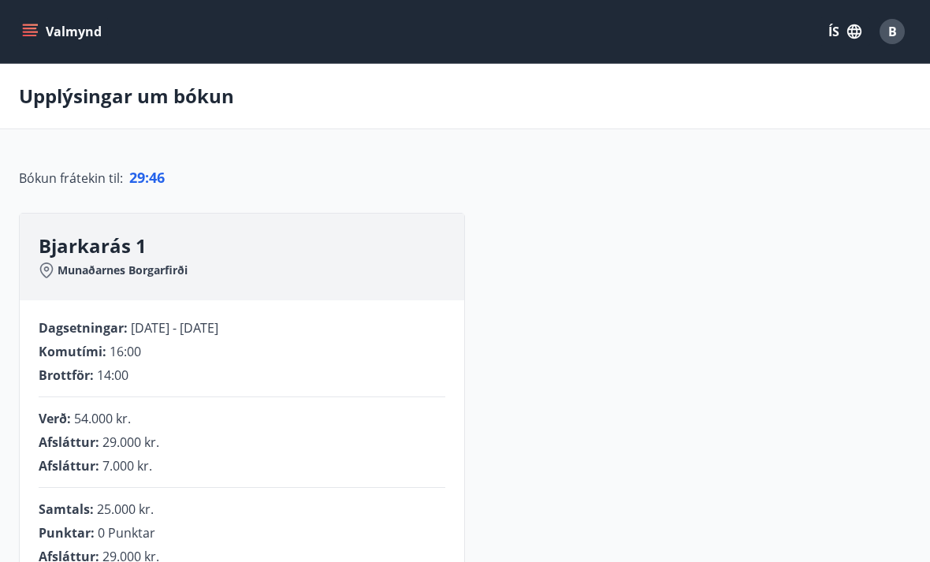
click at [33, 31] on icon "menu" at bounding box center [30, 32] width 16 height 16
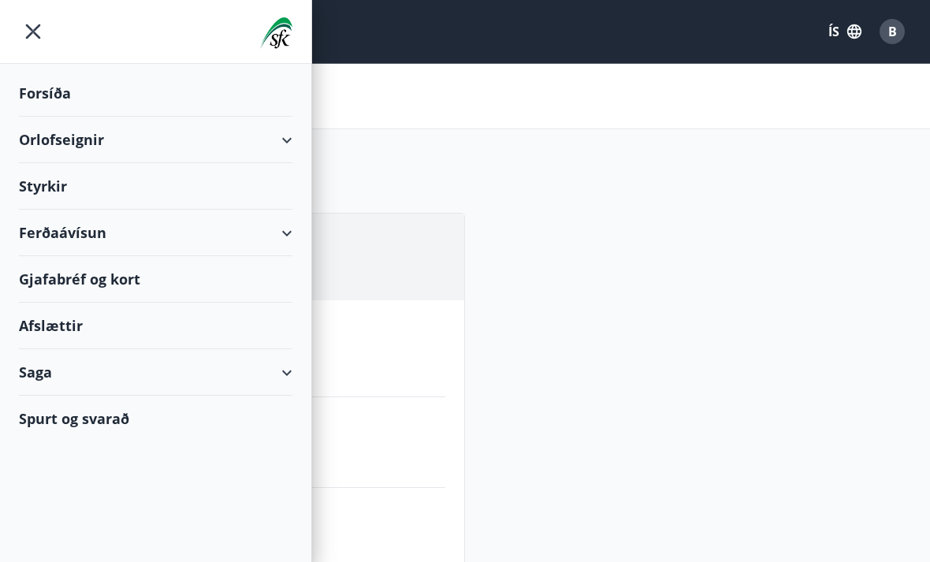
click at [28, 141] on div "Orlofseignir" at bounding box center [155, 140] width 273 height 46
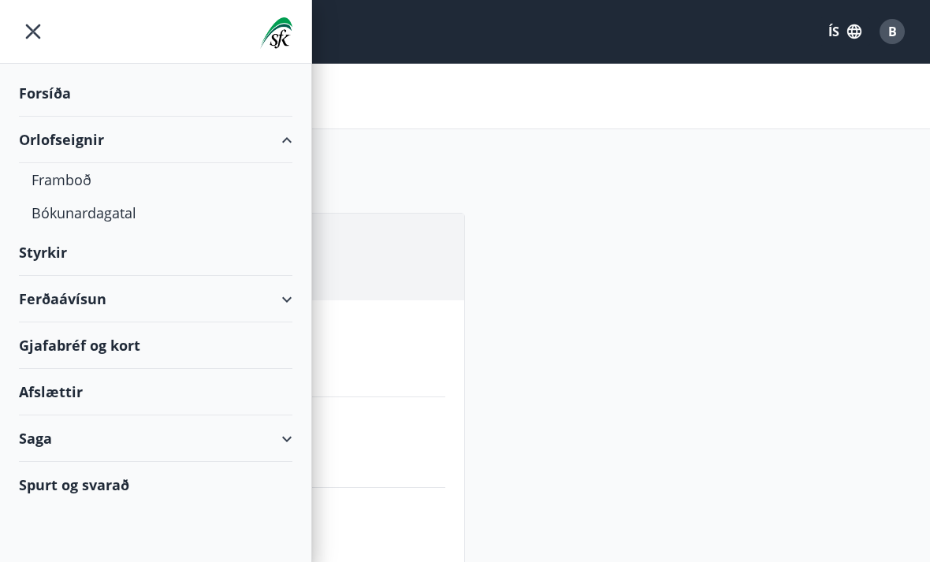
click at [49, 189] on div "Framboð" at bounding box center [156, 179] width 248 height 33
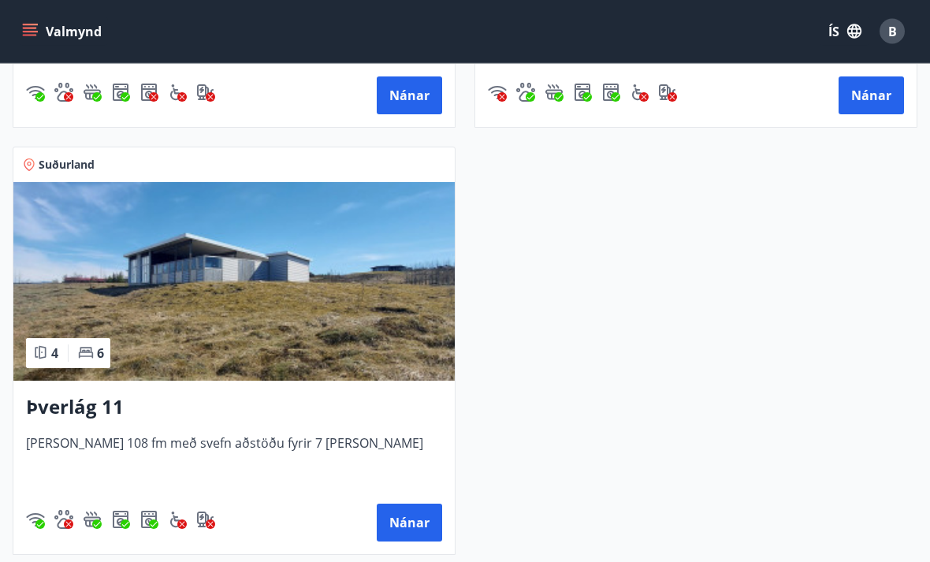
scroll to position [1484, 0]
click at [33, 415] on h3 "Þverlág 11" at bounding box center [234, 407] width 416 height 28
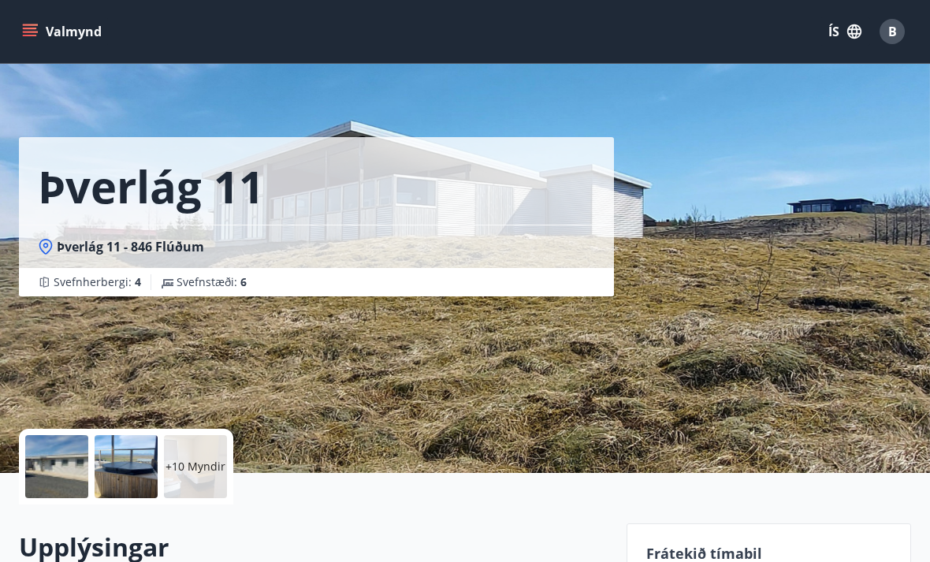
click at [42, 468] on div at bounding box center [56, 466] width 63 height 63
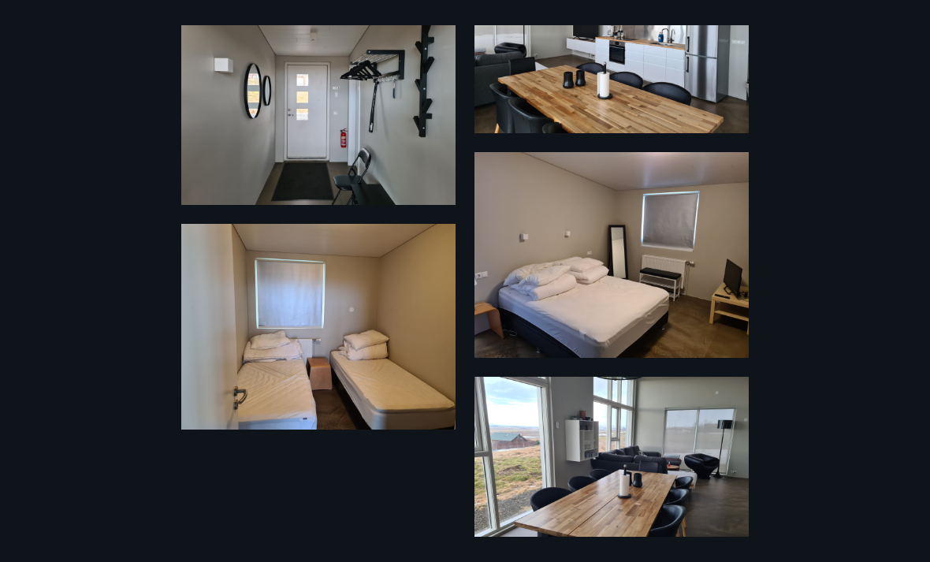
scroll to position [1080, 0]
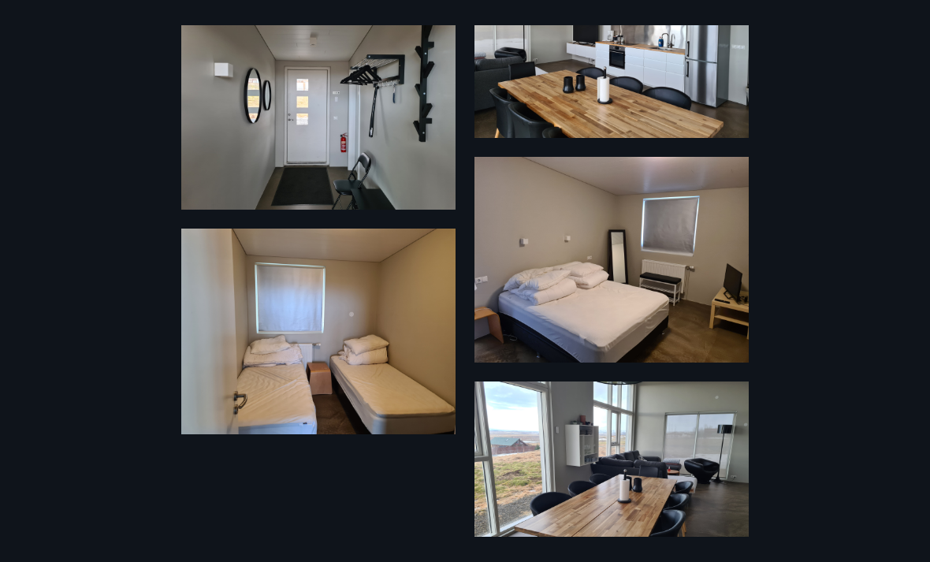
click at [20, 290] on div "16 Myndir" at bounding box center [465, 280] width 930 height 511
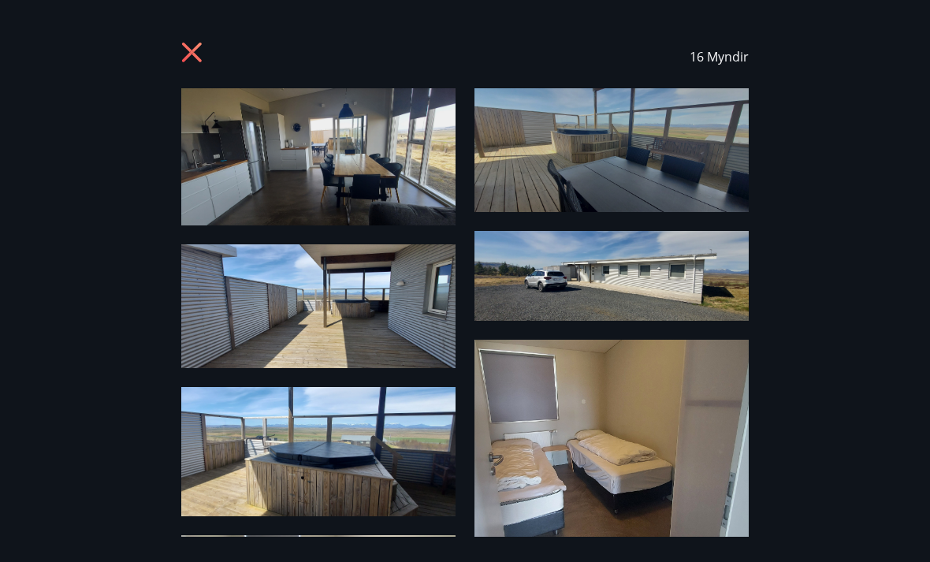
scroll to position [0, 0]
click at [194, 43] on icon at bounding box center [193, 54] width 25 height 25
